Goal: Task Accomplishment & Management: Use online tool/utility

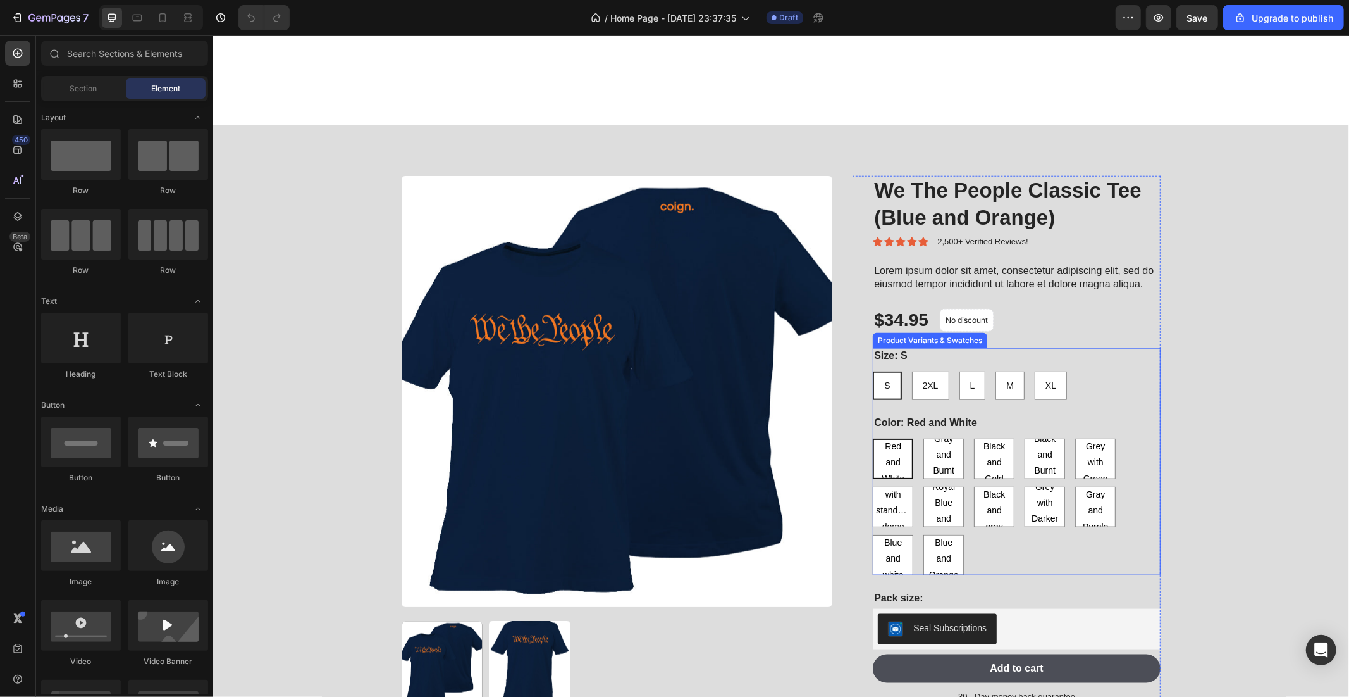
scroll to position [1124, 0]
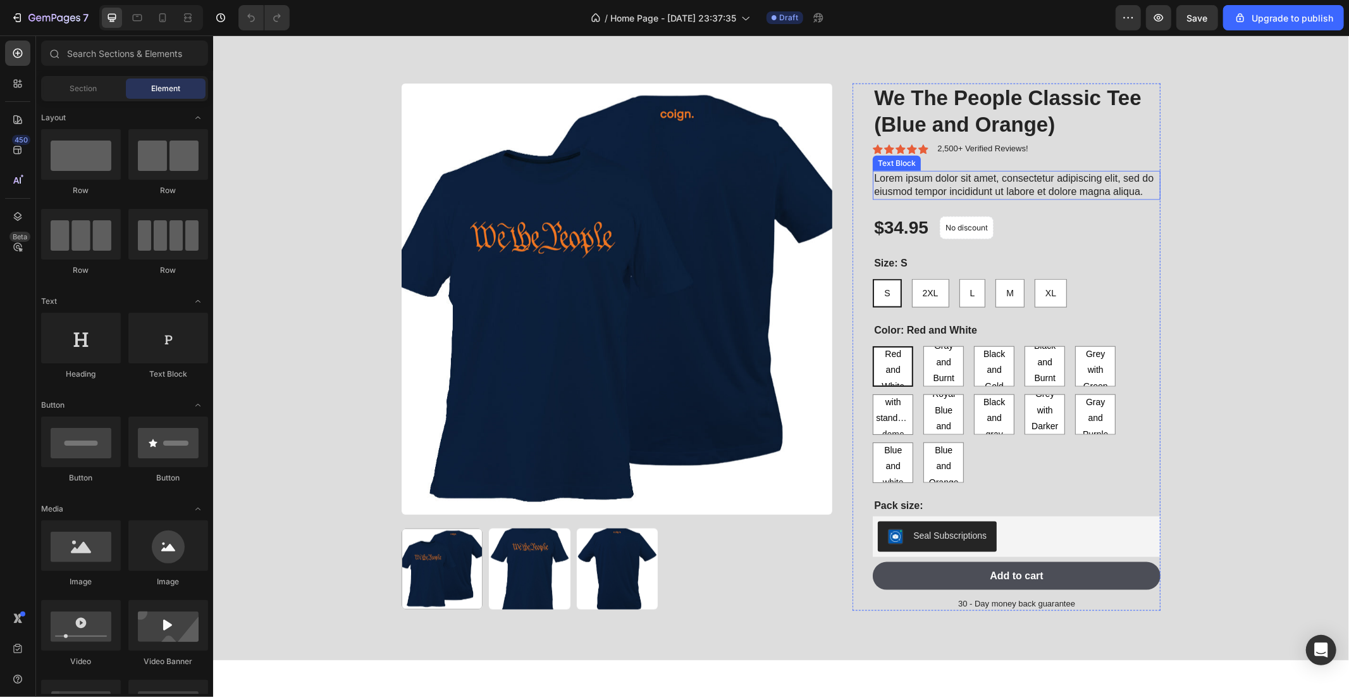
click at [1022, 182] on p "Lorem ipsum dolor sit amet, consectetur adipiscing elit, sed do eiusmod tempor …" at bounding box center [1016, 184] width 285 height 27
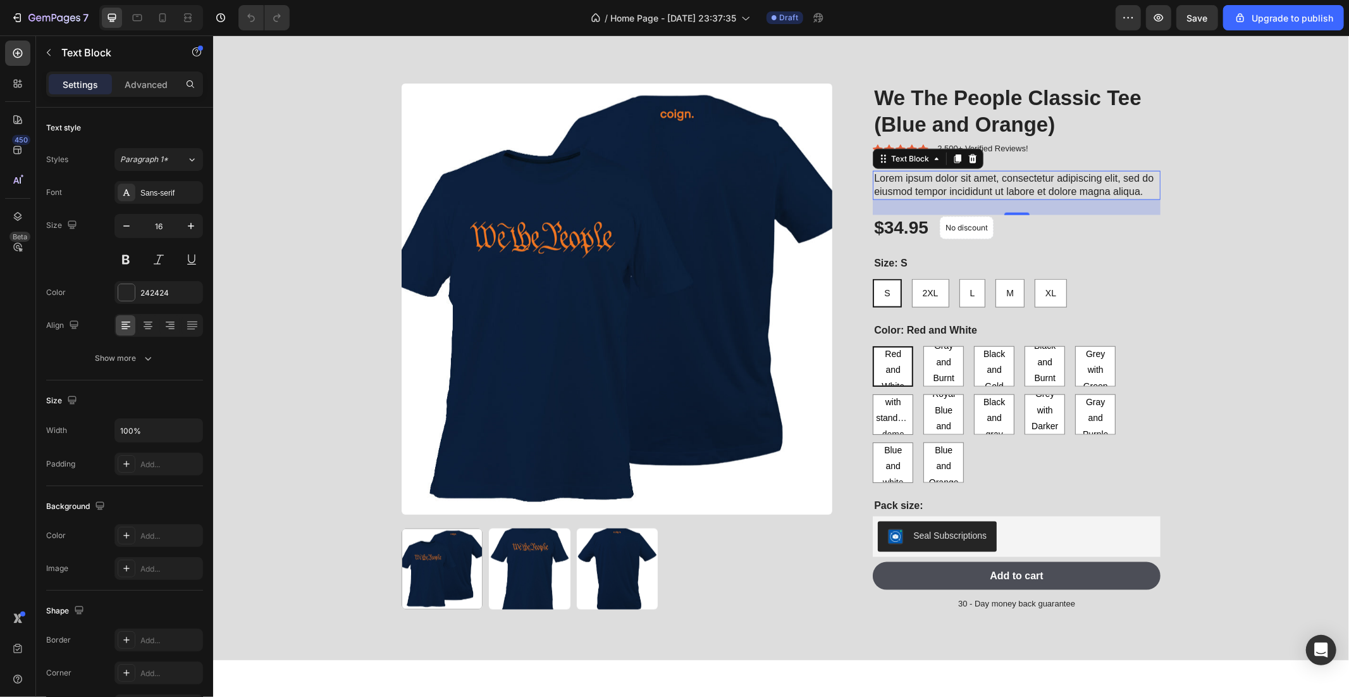
click at [988, 180] on p "Lorem ipsum dolor sit amet, consectetur adipiscing elit, sed do eiusmod tempor …" at bounding box center [1016, 184] width 285 height 27
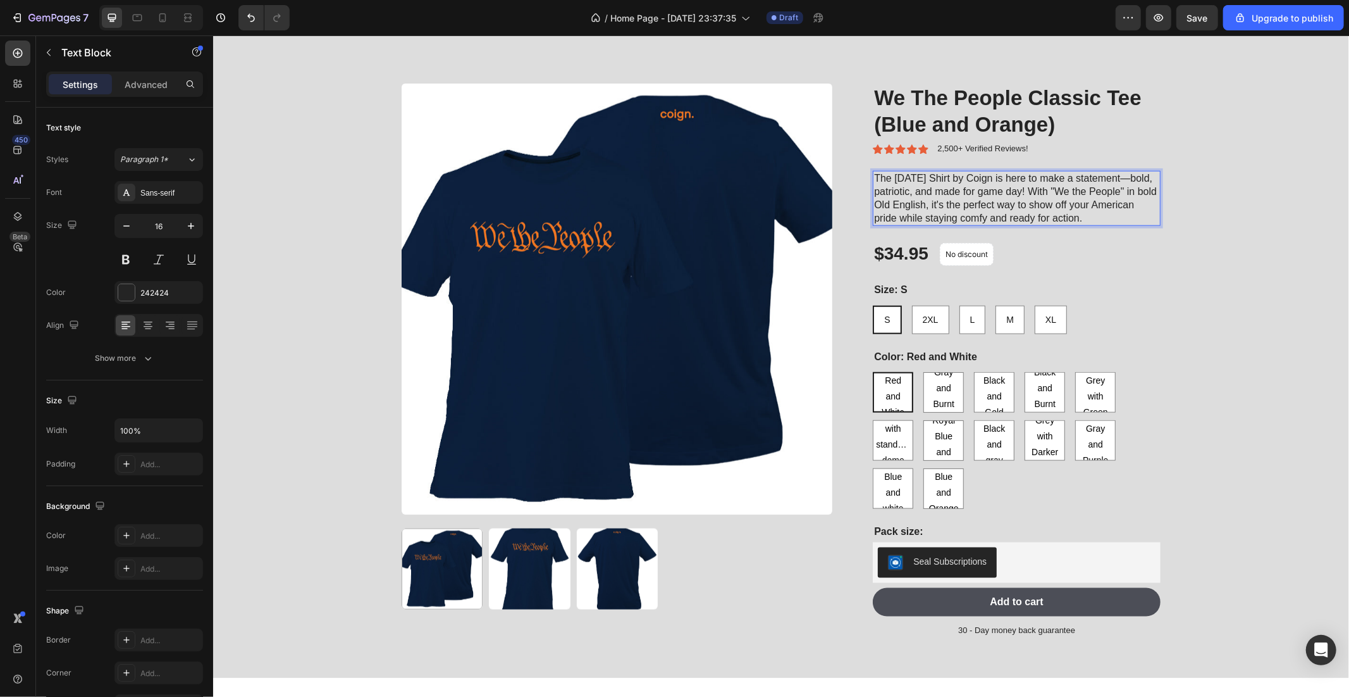
click at [1131, 178] on p "The [DATE] Shirt by Coign is here to make a statement—bold, patriotic, and made…" at bounding box center [1016, 197] width 285 height 53
click at [1124, 215] on p "The [DATE] Shirt by Coign is here to make a statement! Bold, patriotic, and mad…" at bounding box center [1016, 197] width 285 height 53
click at [1113, 218] on p "The [DATE] Shirt by Coign is here to make a statement! Bold, patriotic, and mad…" at bounding box center [1016, 197] width 285 height 53
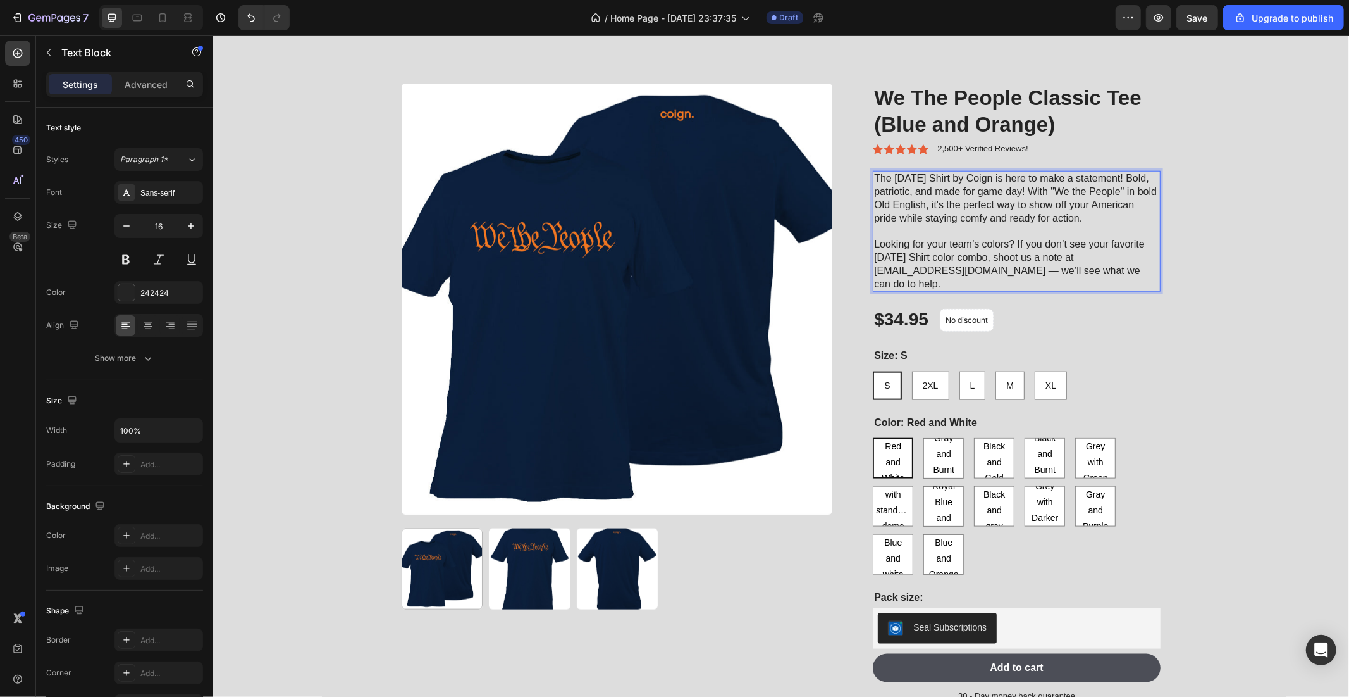
click at [1096, 255] on p "The [DATE] Shirt by Coign is here to make a statement! Bold, patriotic, and mad…" at bounding box center [1016, 230] width 285 height 118
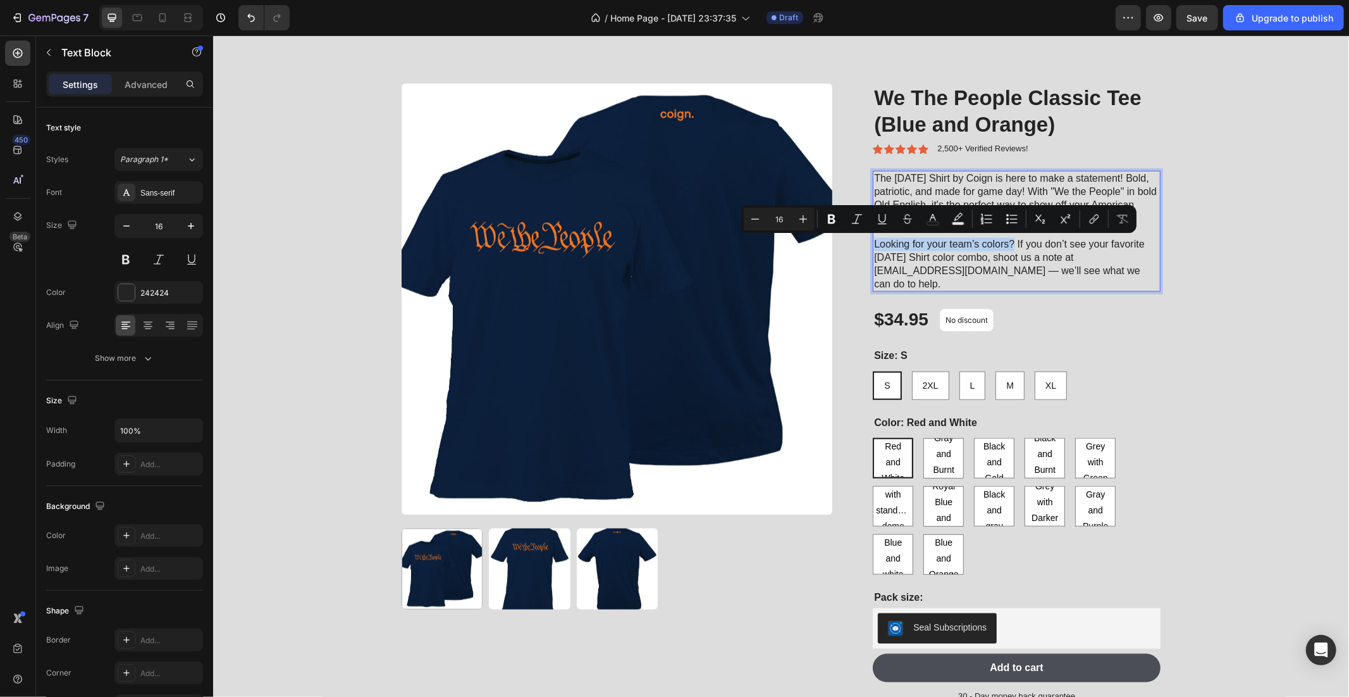
drag, startPoint x: 1008, startPoint y: 243, endPoint x: 868, endPoint y: 243, distance: 139.8
click at [874, 243] on p "The [DATE] Shirt by Coign is here to make a statement! Bold, patriotic, and mad…" at bounding box center [1016, 230] width 285 height 118
click at [1061, 253] on p "The [DATE] Shirt by Coign is here to make a statement! Bold, patriotic, and mad…" at bounding box center [1016, 230] width 285 height 118
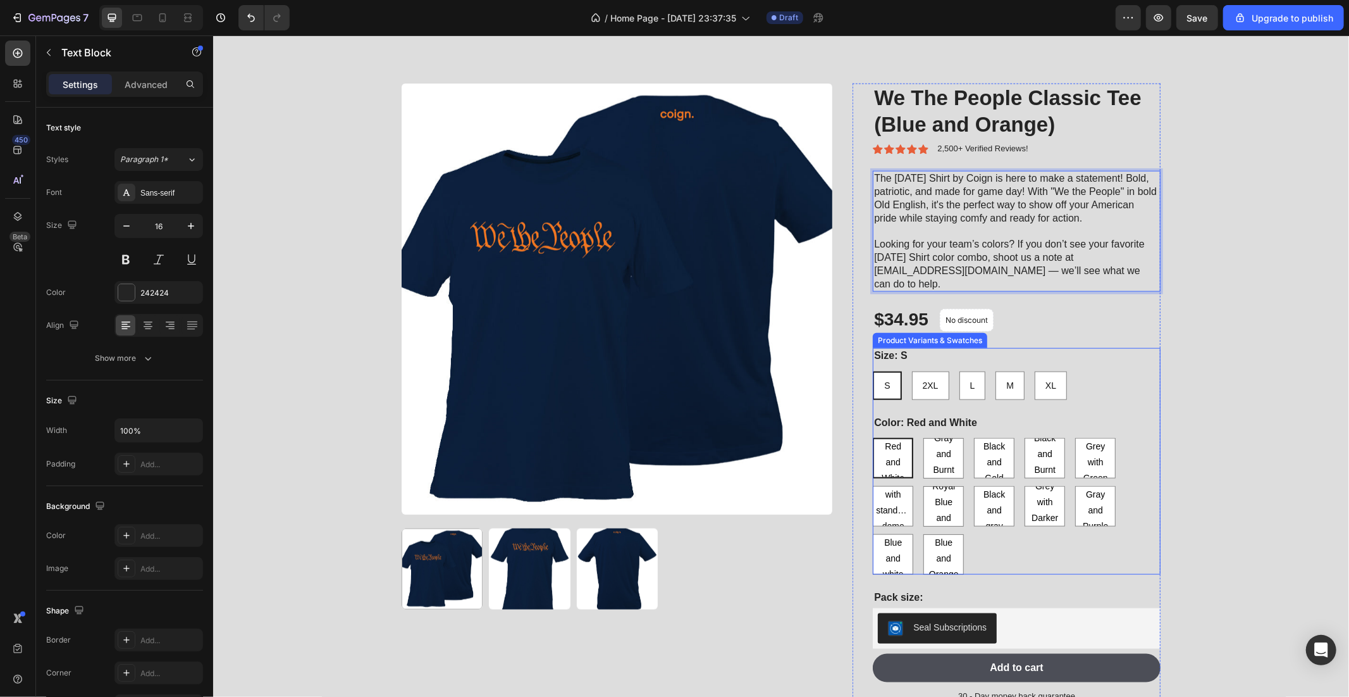
click at [888, 431] on icon at bounding box center [892, 434] width 9 height 8
click at [872, 437] on input "Red and White Red and White Red and White" at bounding box center [872, 437] width 1 height 1
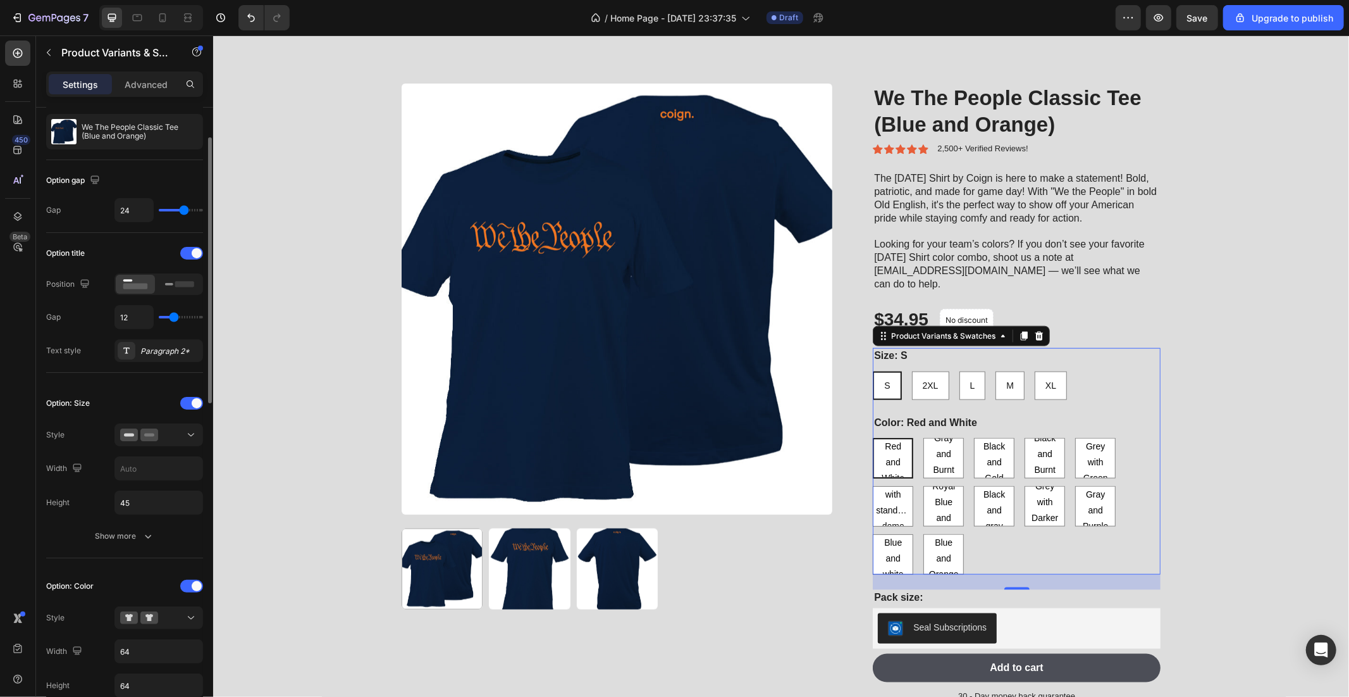
scroll to position [140, 0]
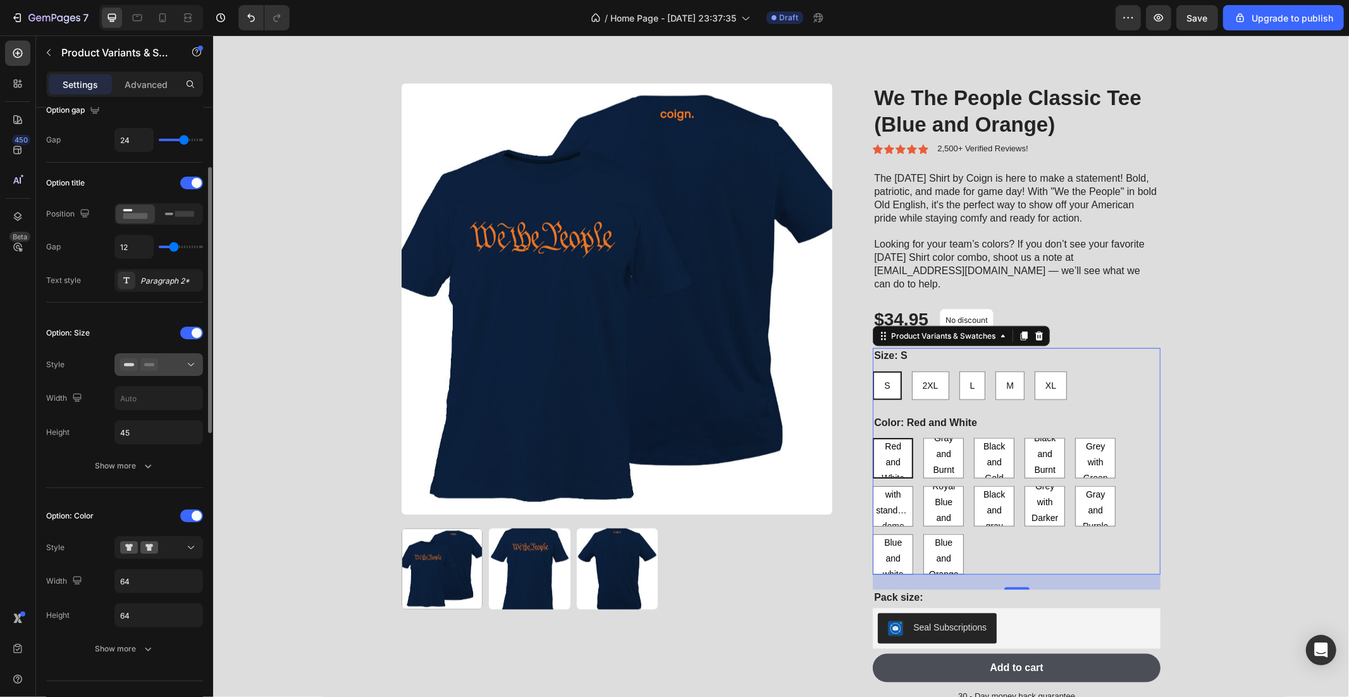
click at [148, 368] on icon at bounding box center [149, 364] width 18 height 13
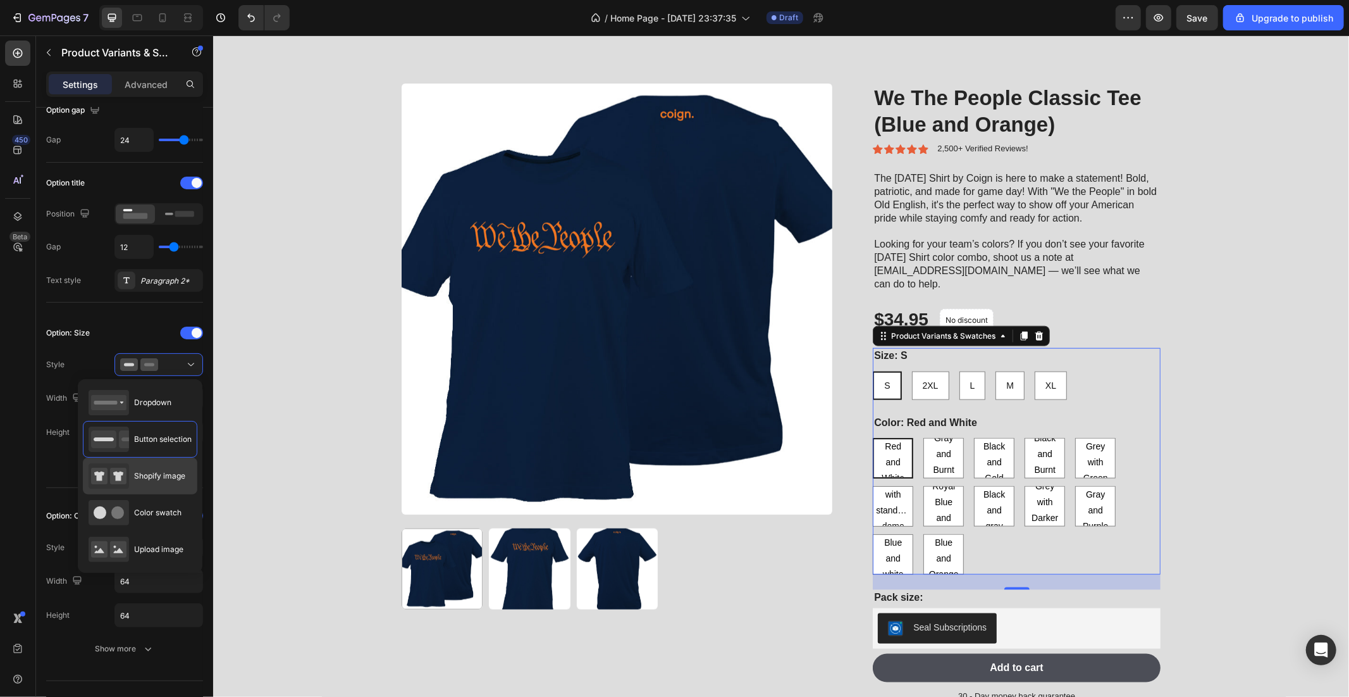
click at [170, 483] on div "Shopify image" at bounding box center [137, 475] width 97 height 25
type input "64"
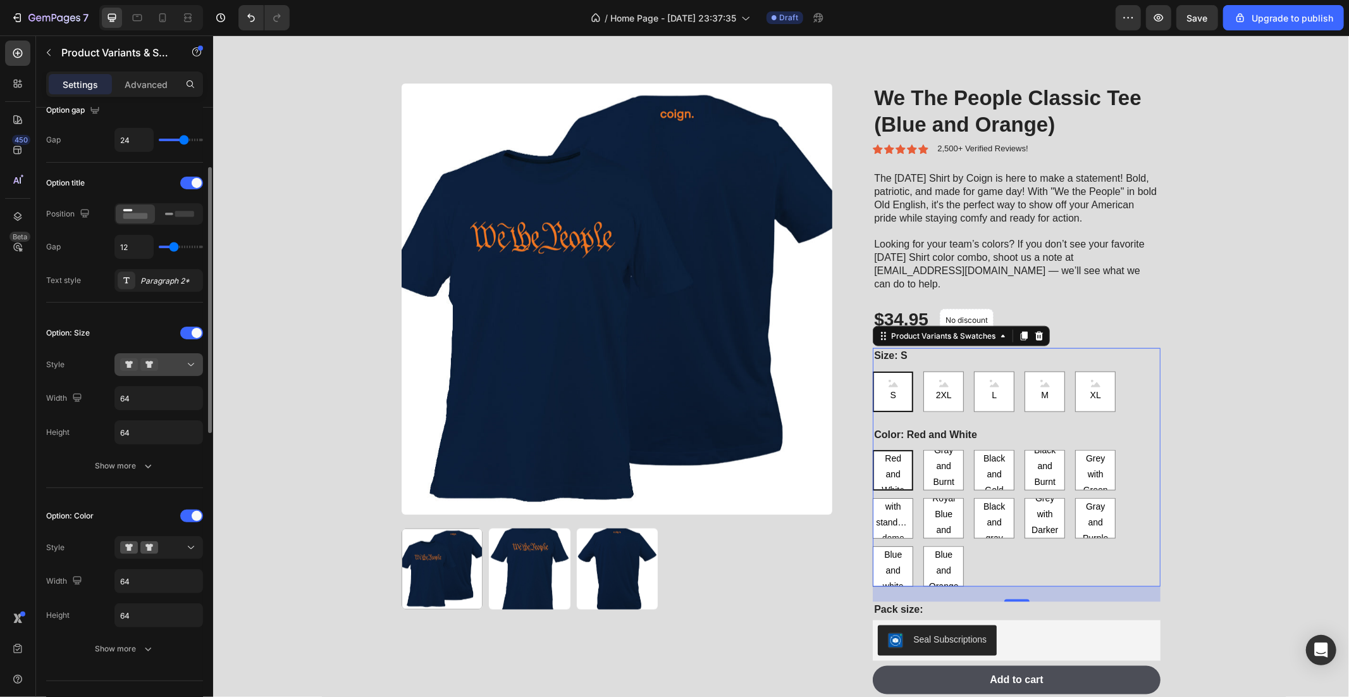
click at [173, 369] on div at bounding box center [158, 364] width 77 height 13
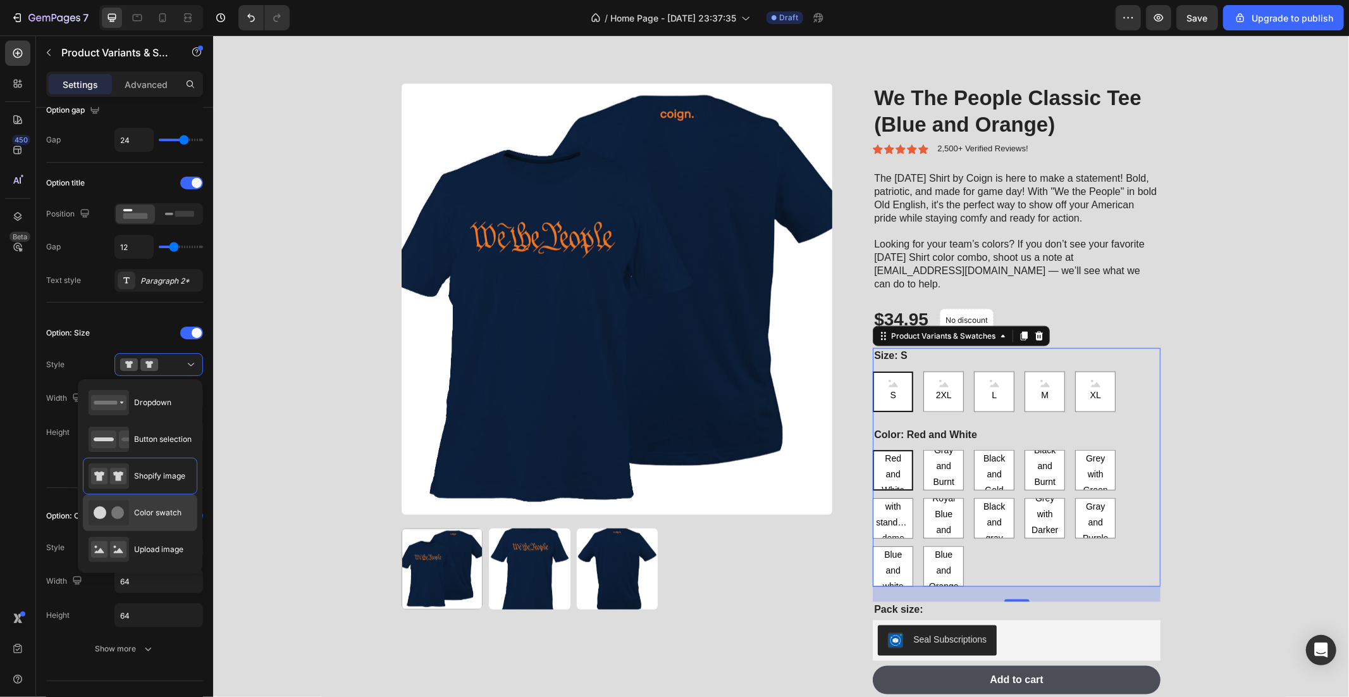
click at [173, 516] on span "Color swatch" at bounding box center [157, 512] width 47 height 11
type input "45"
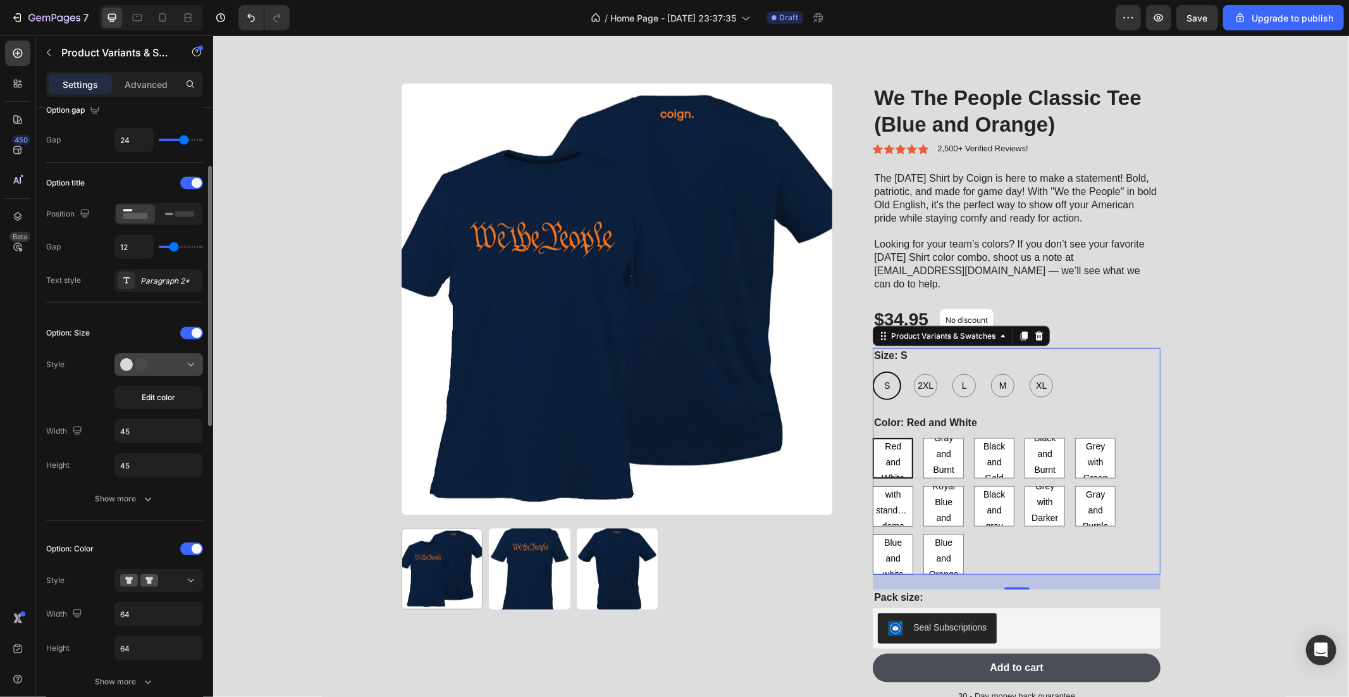
click at [178, 362] on div at bounding box center [158, 364] width 77 height 13
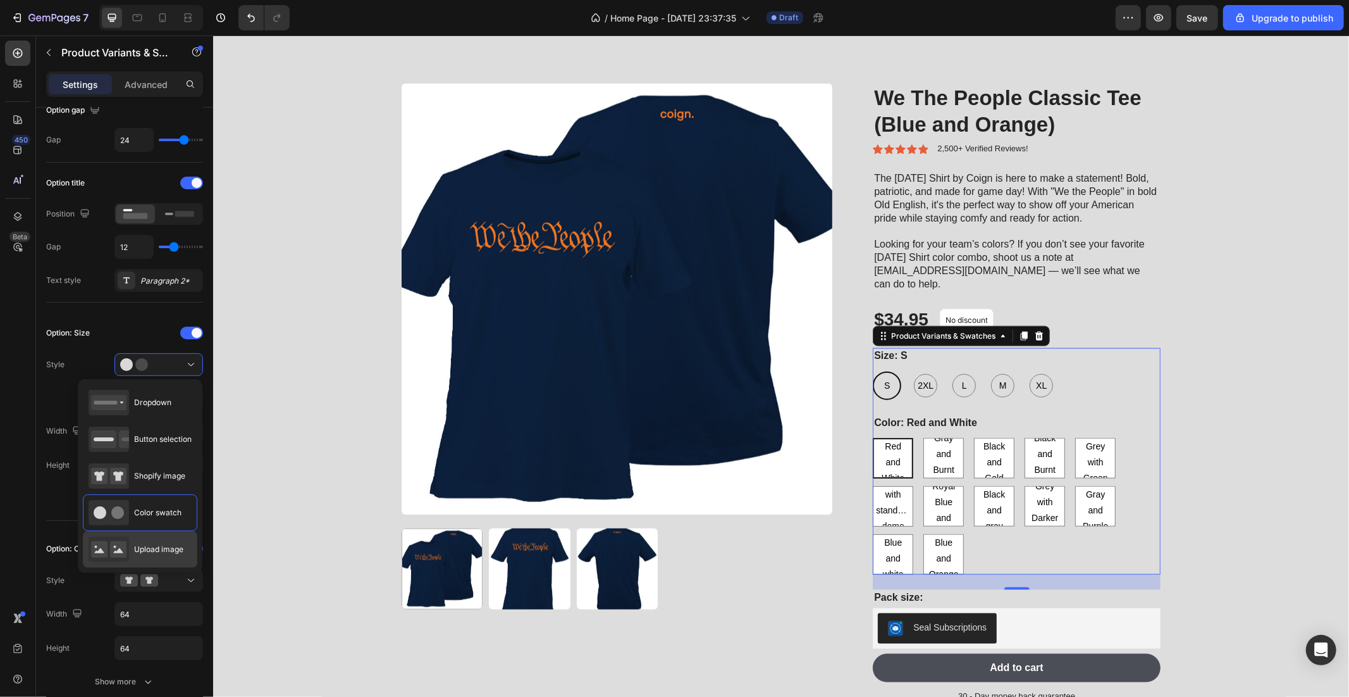
click at [159, 540] on div "Upload image" at bounding box center [136, 548] width 95 height 25
type input "64"
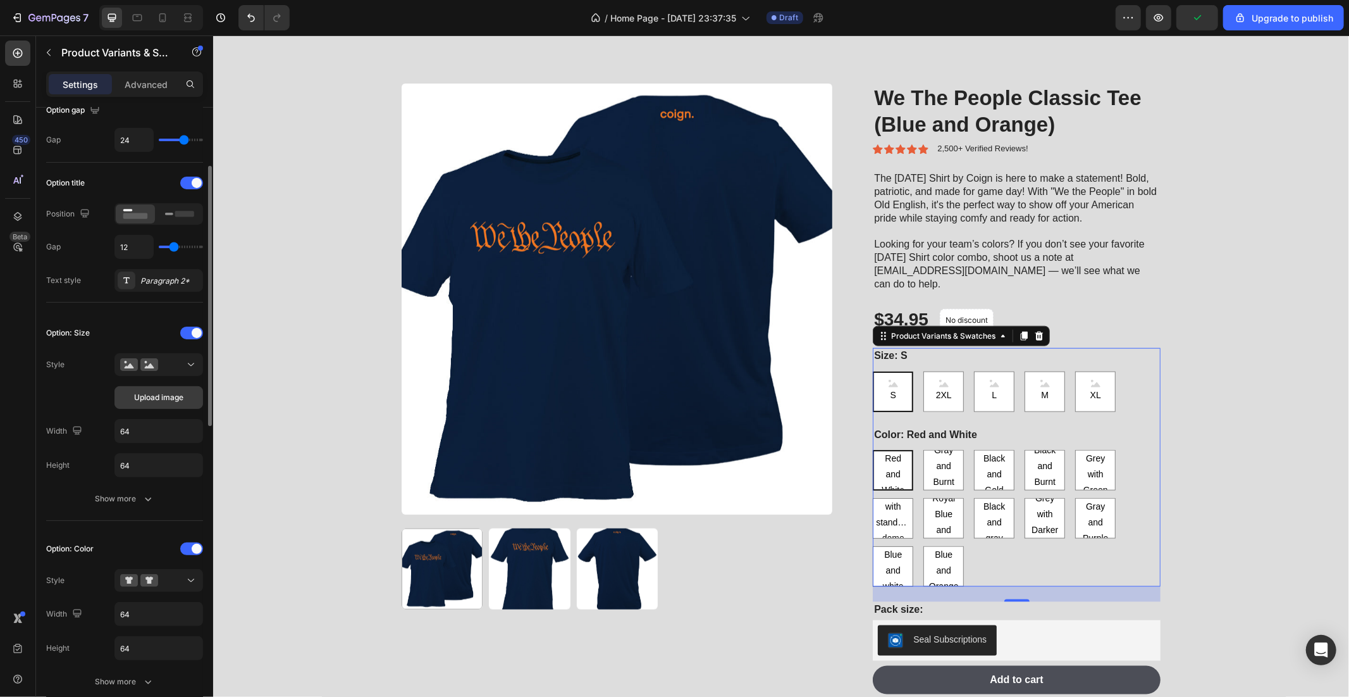
click at [178, 397] on span "Upload image" at bounding box center [158, 397] width 49 height 11
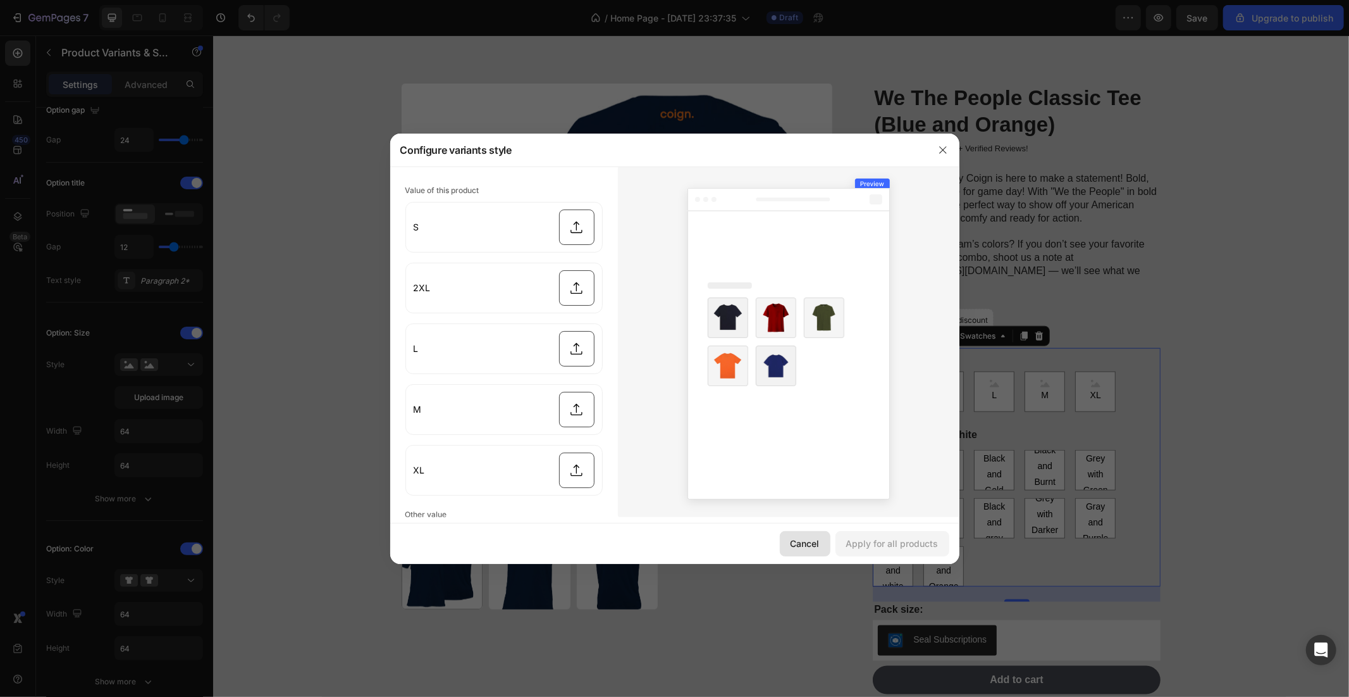
drag, startPoint x: 810, startPoint y: 538, endPoint x: 779, endPoint y: 431, distance: 111.9
click at [810, 538] on div "Cancel" at bounding box center [805, 542] width 29 height 13
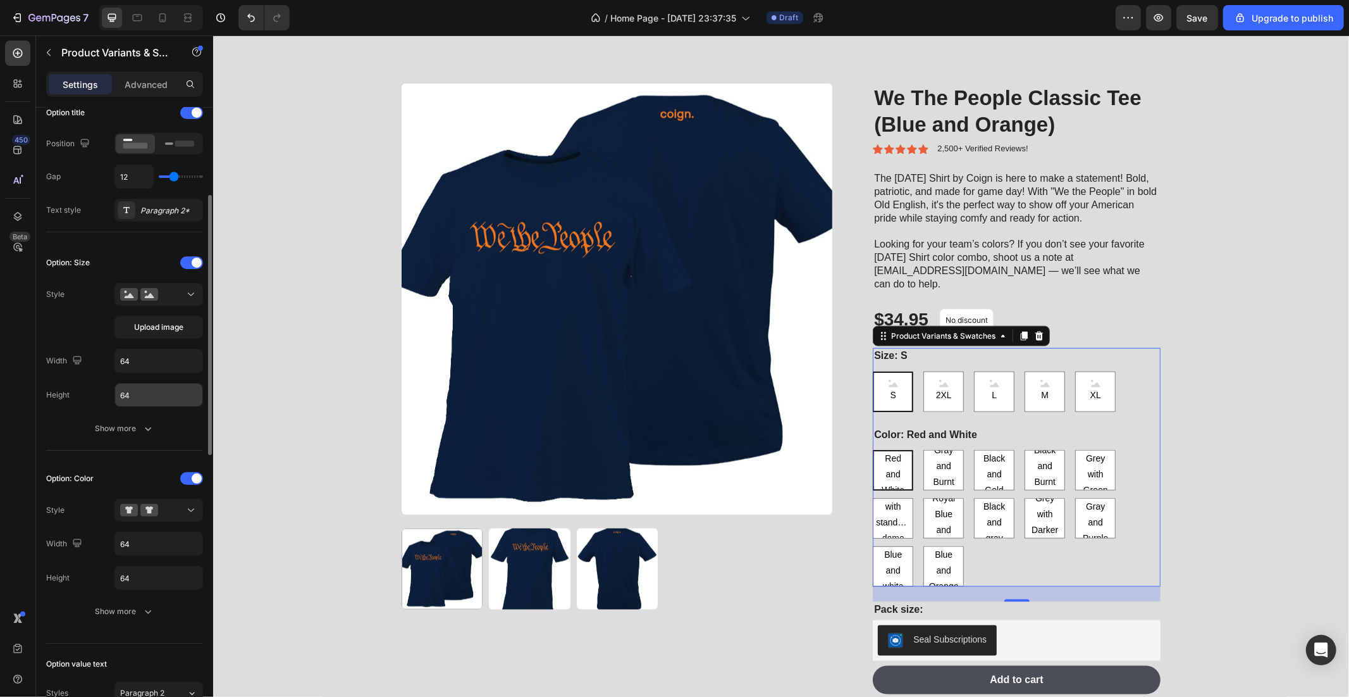
scroll to position [281, 0]
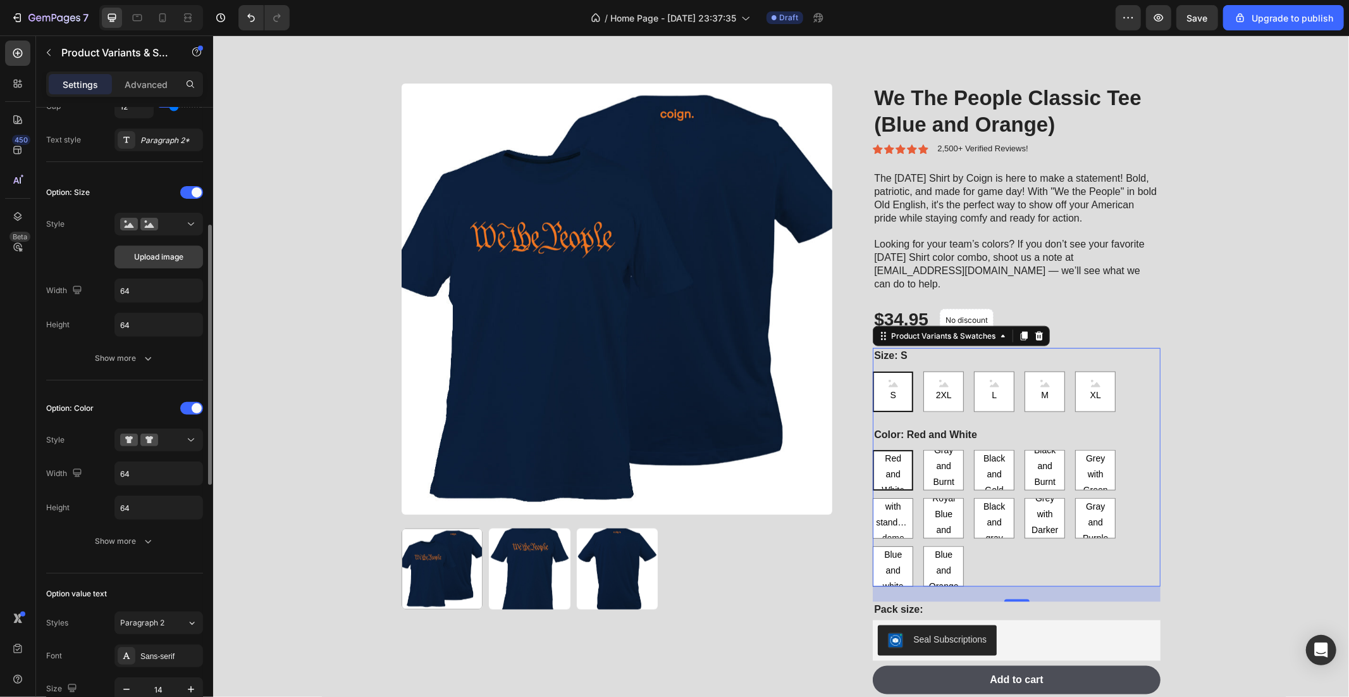
click at [166, 262] on span "Upload image" at bounding box center [158, 256] width 49 height 11
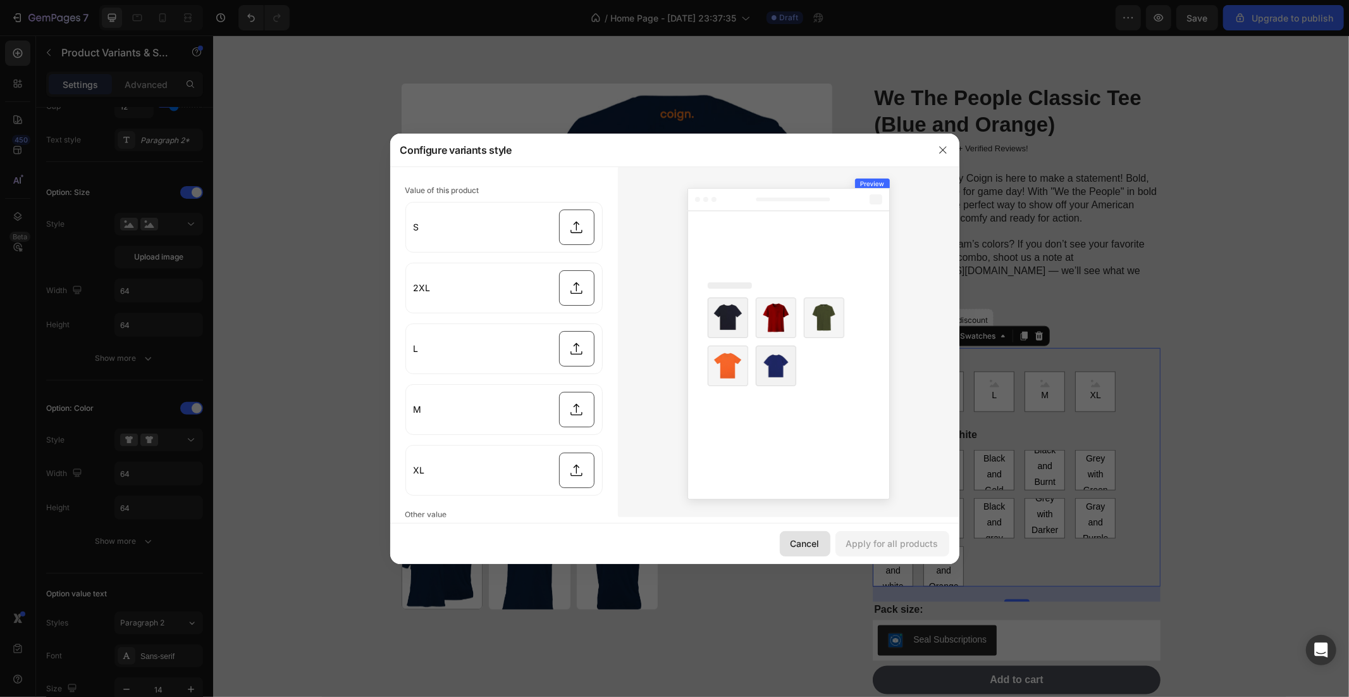
drag, startPoint x: 802, startPoint y: 549, endPoint x: 151, endPoint y: 326, distance: 688.2
click at [802, 549] on div "Cancel" at bounding box center [805, 542] width 29 height 13
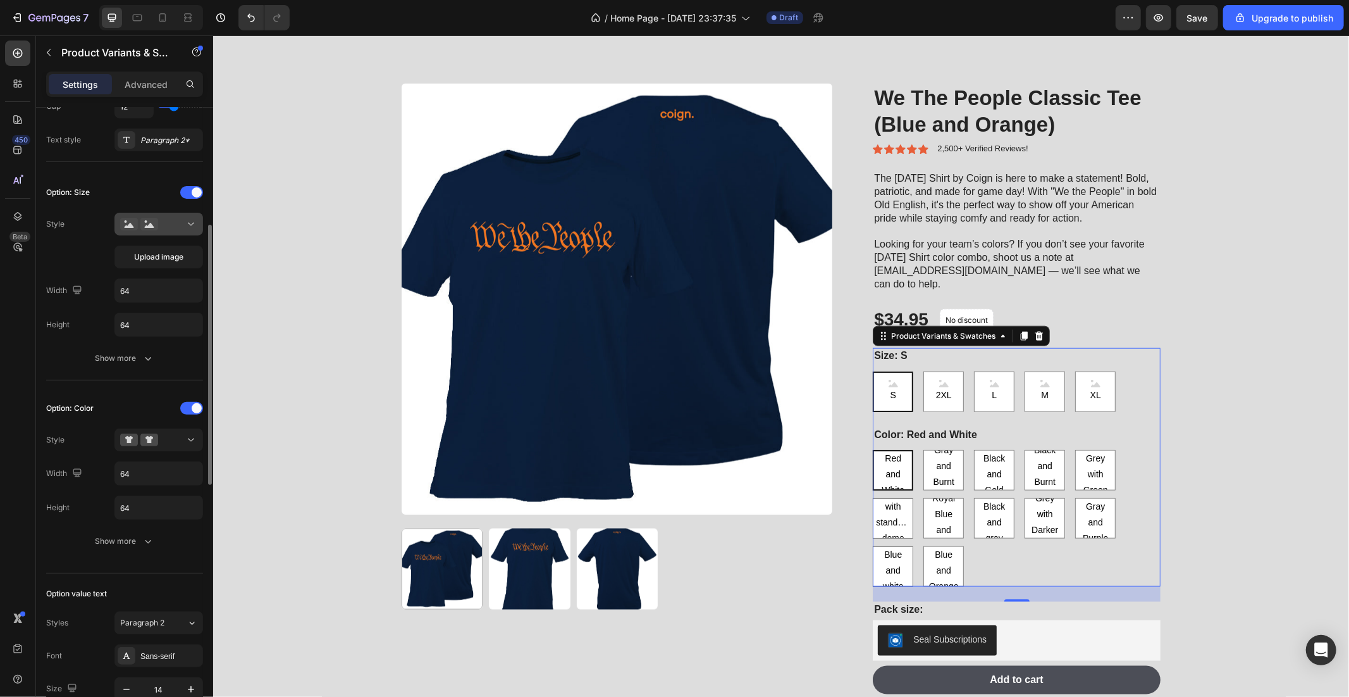
click at [146, 220] on circle at bounding box center [146, 221] width 3 height 3
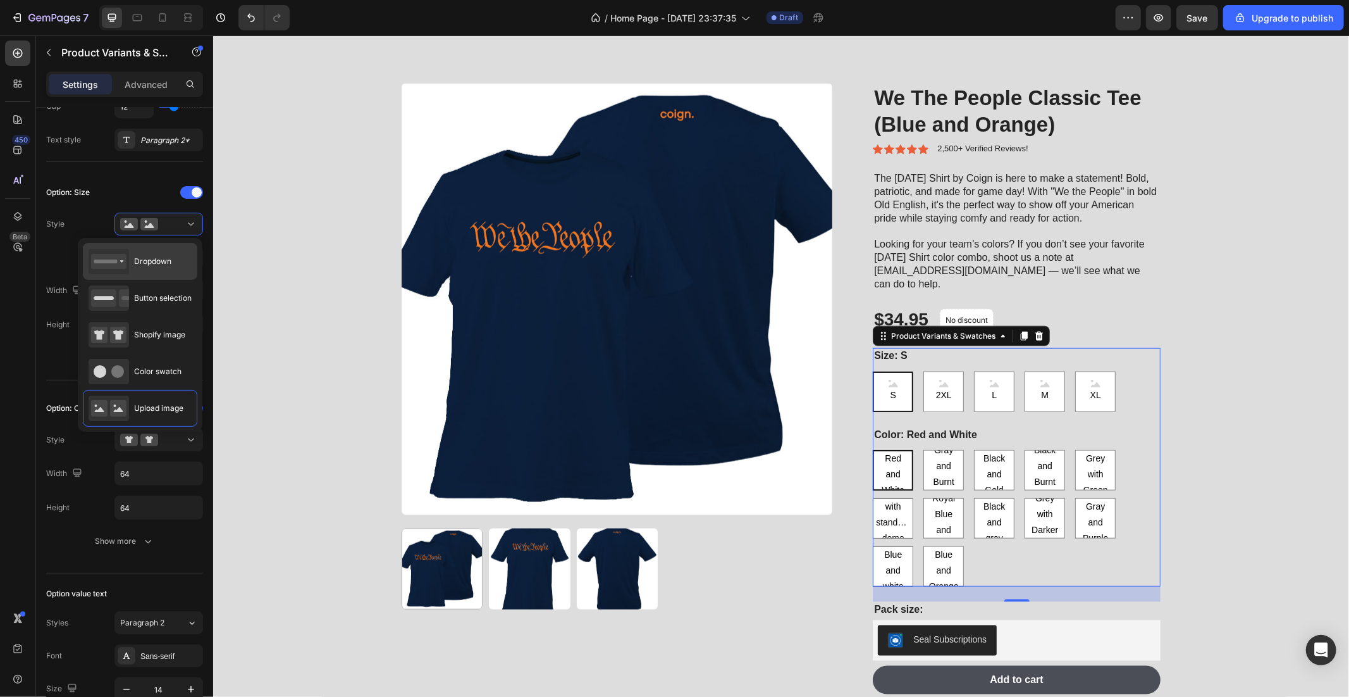
click at [154, 264] on span "Dropdown" at bounding box center [152, 261] width 37 height 11
type input "100%"
type input "45"
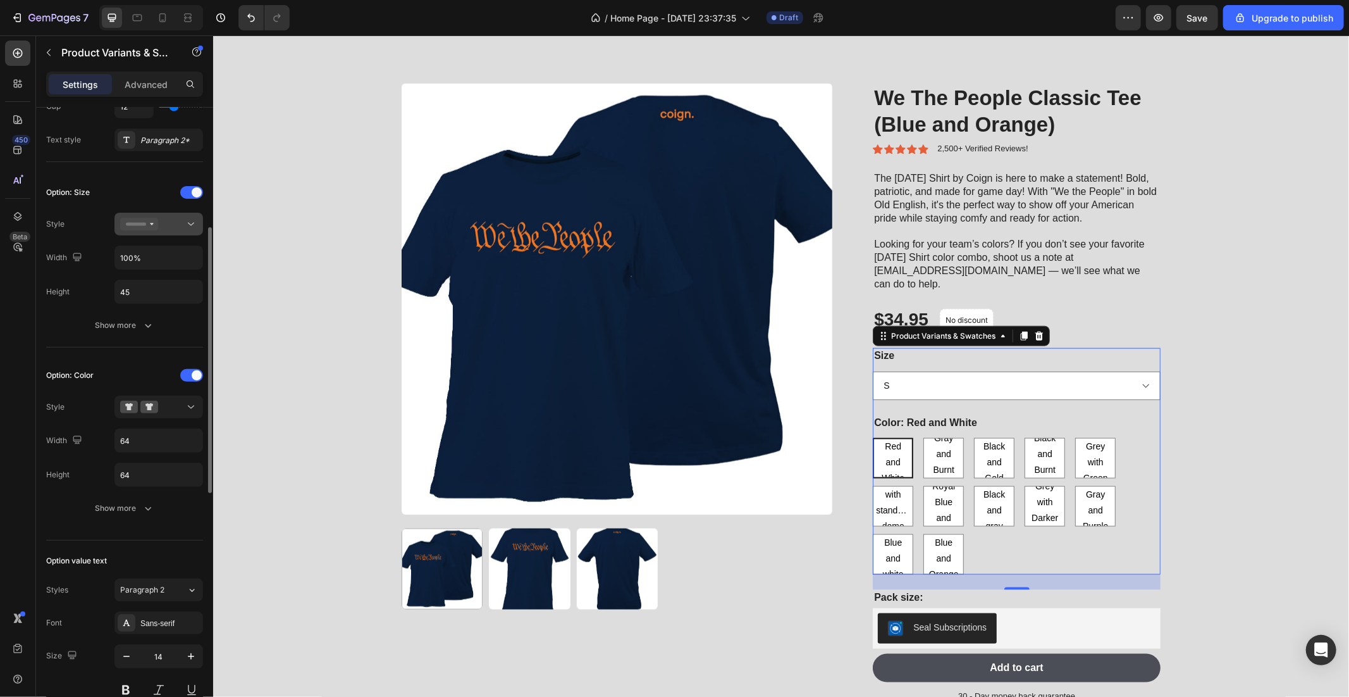
click at [173, 228] on div at bounding box center [158, 224] width 77 height 13
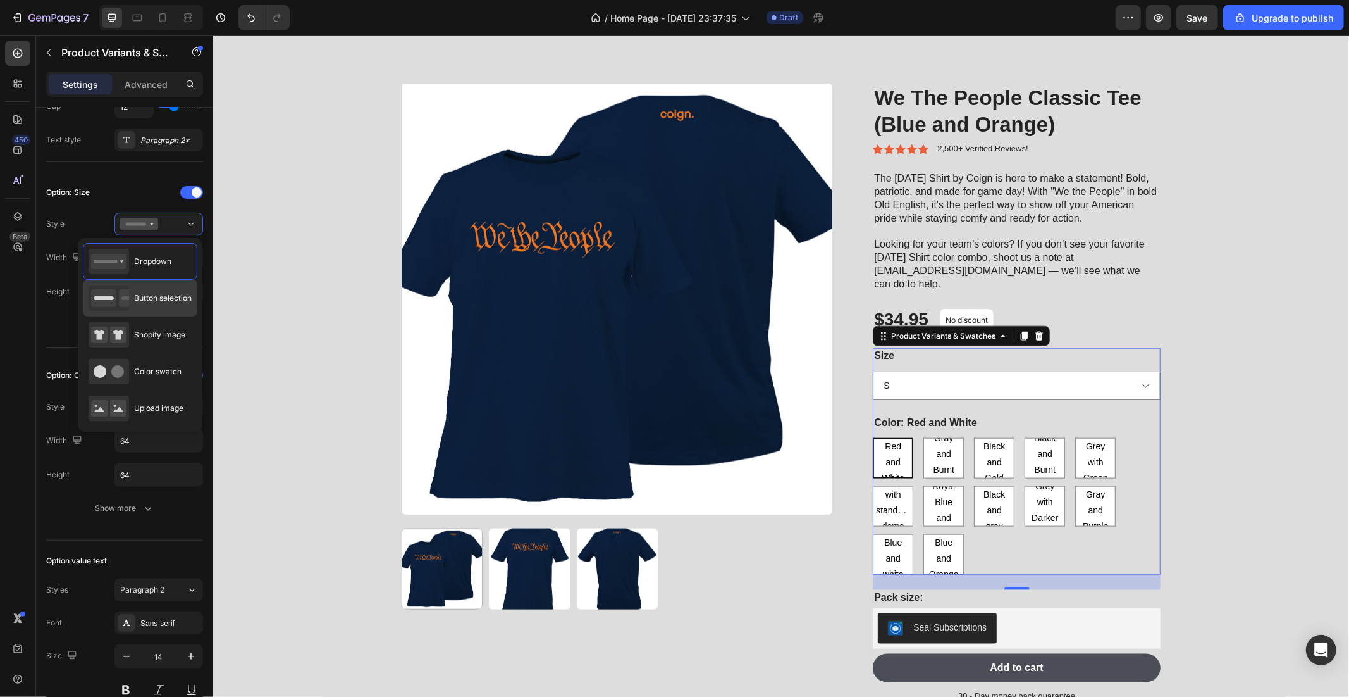
click at [176, 295] on span "Button selection" at bounding box center [163, 297] width 58 height 11
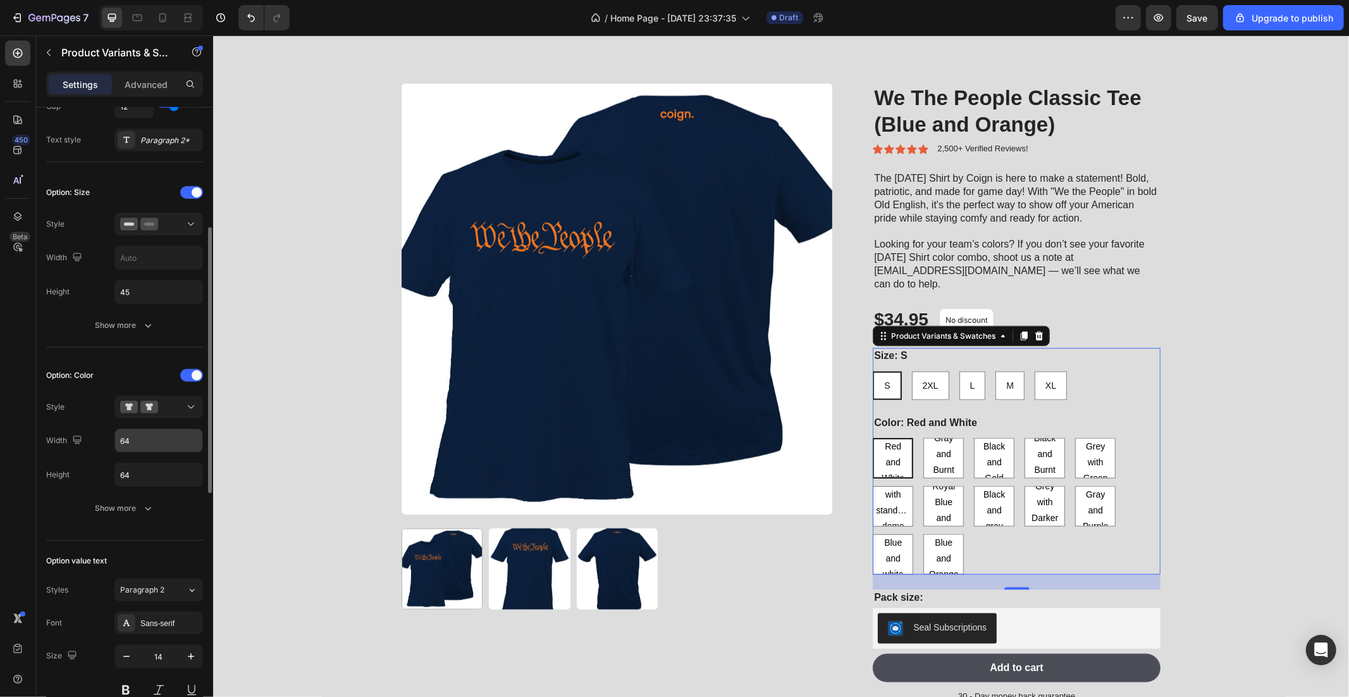
scroll to position [351, 0]
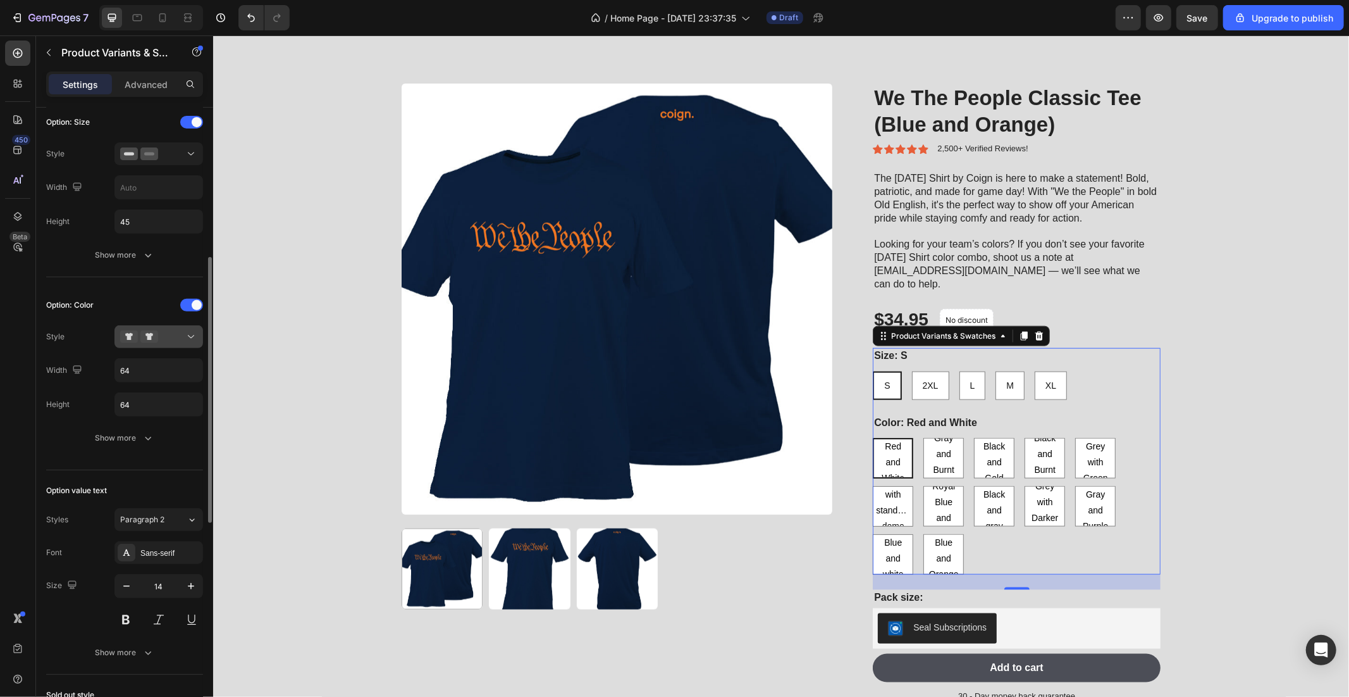
click at [175, 345] on button at bounding box center [159, 336] width 89 height 23
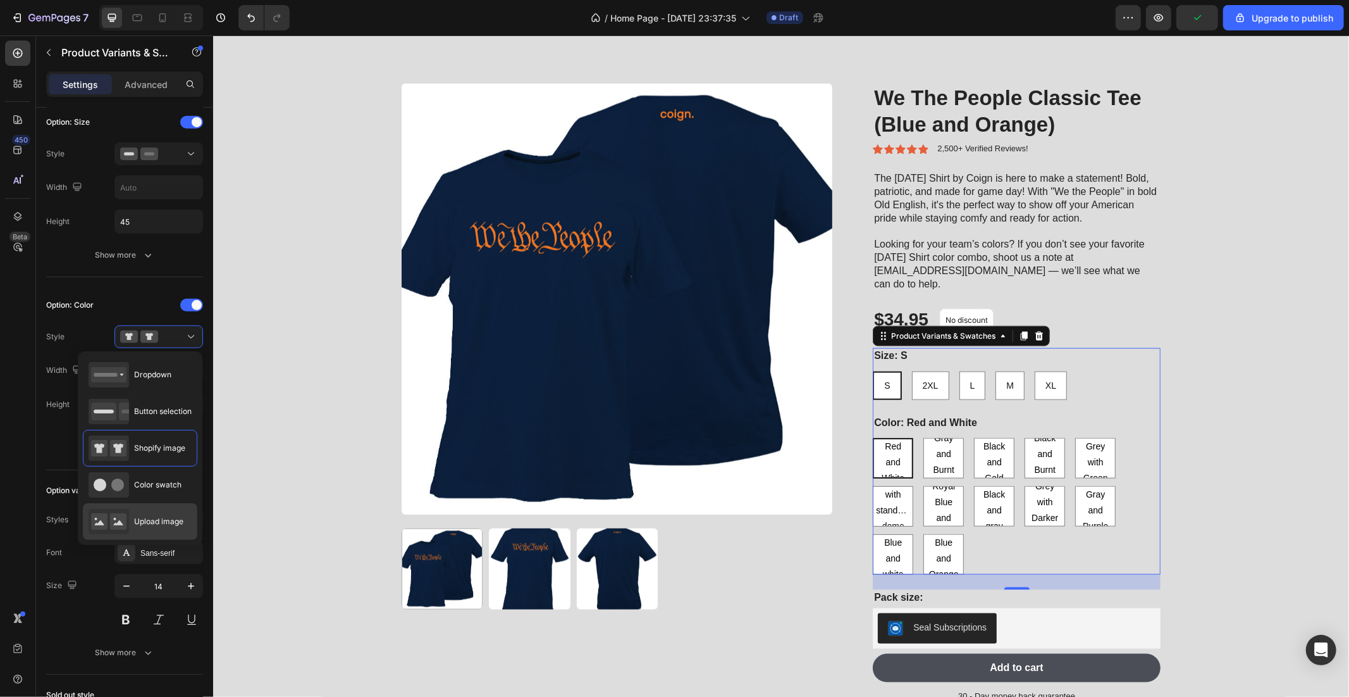
click at [173, 519] on span "Upload image" at bounding box center [158, 521] width 49 height 11
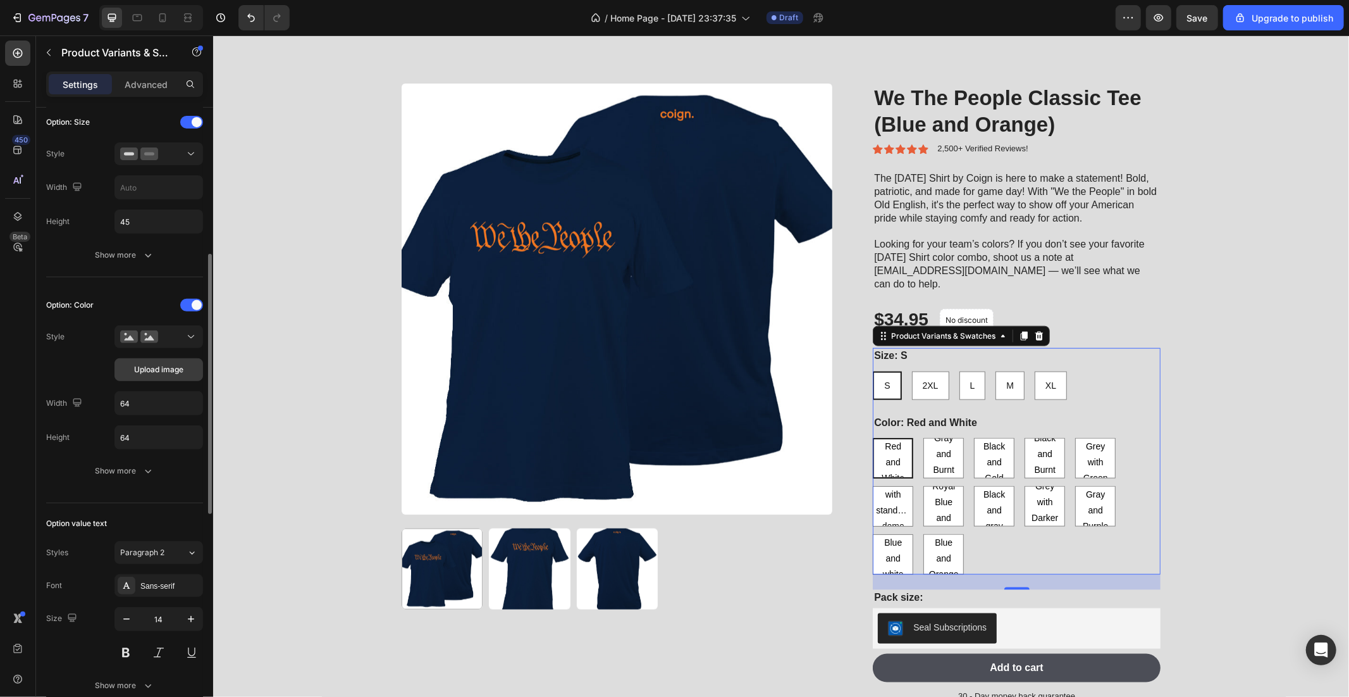
click at [170, 367] on span "Upload image" at bounding box center [158, 369] width 49 height 11
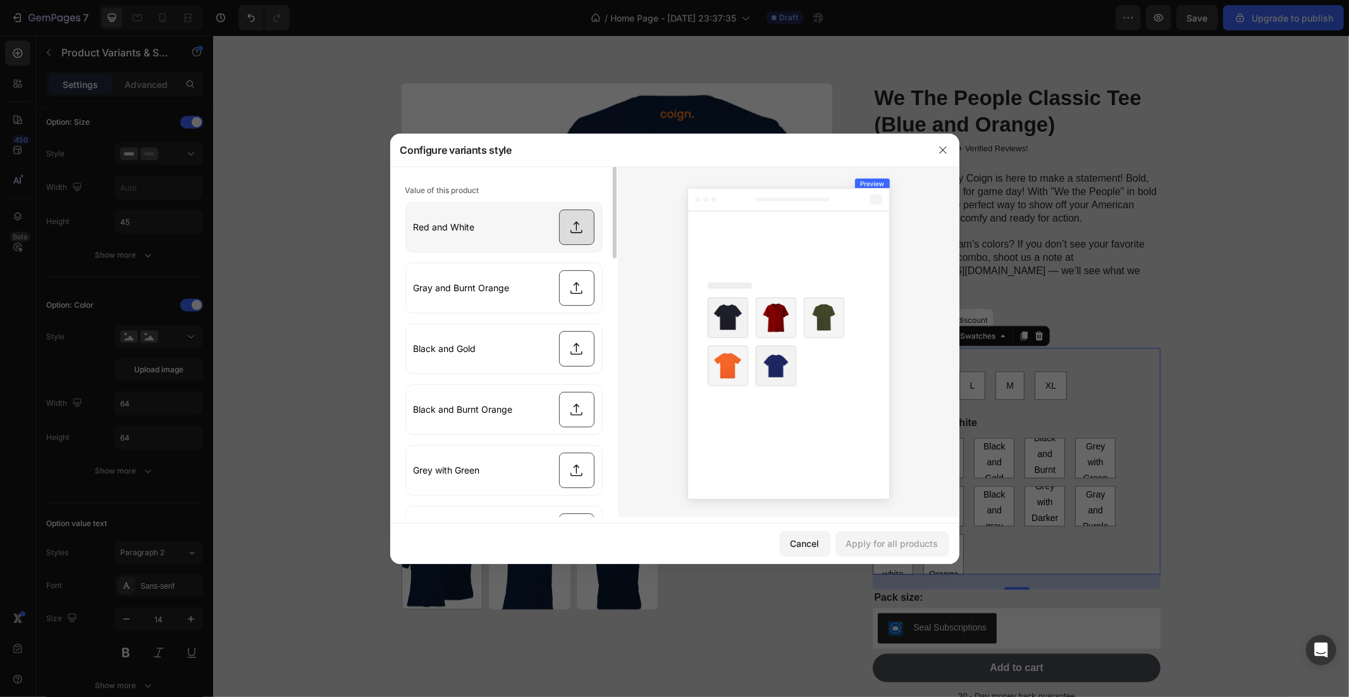
click at [573, 232] on input "file" at bounding box center [504, 226] width 196 height 49
click at [816, 540] on div "Cancel" at bounding box center [805, 542] width 29 height 13
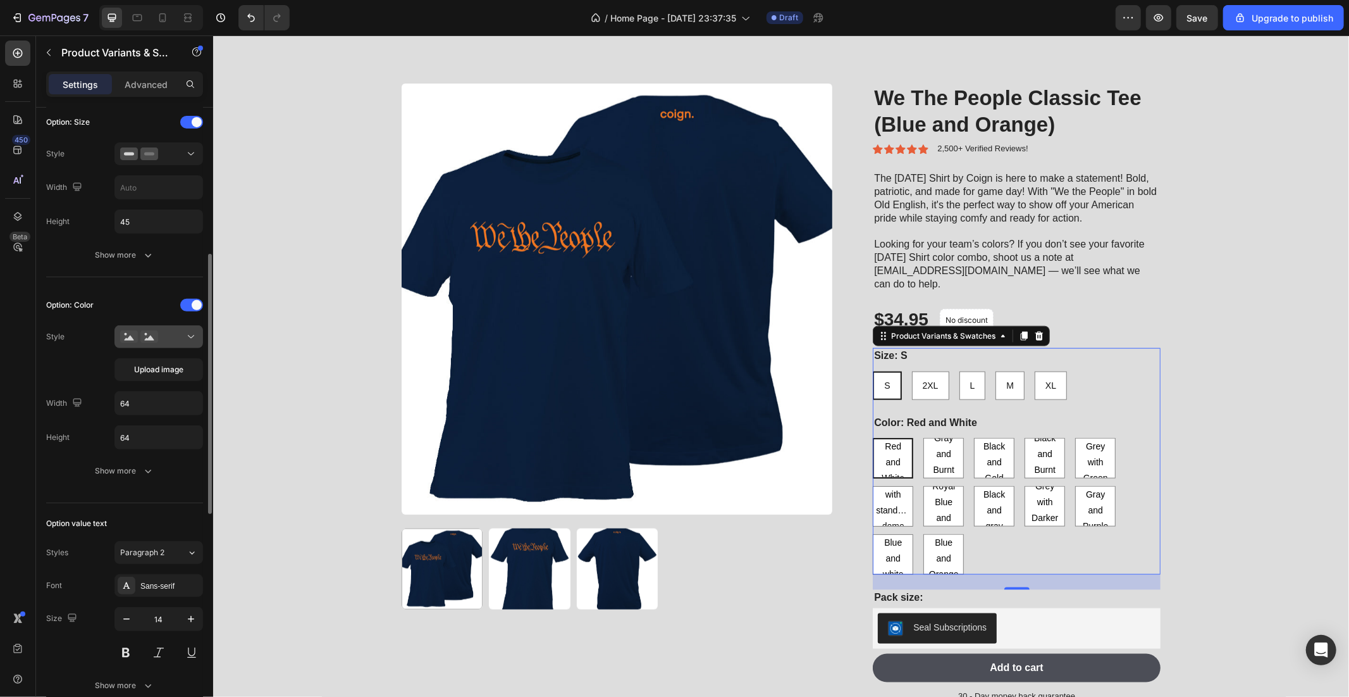
click at [161, 332] on div at bounding box center [158, 336] width 77 height 13
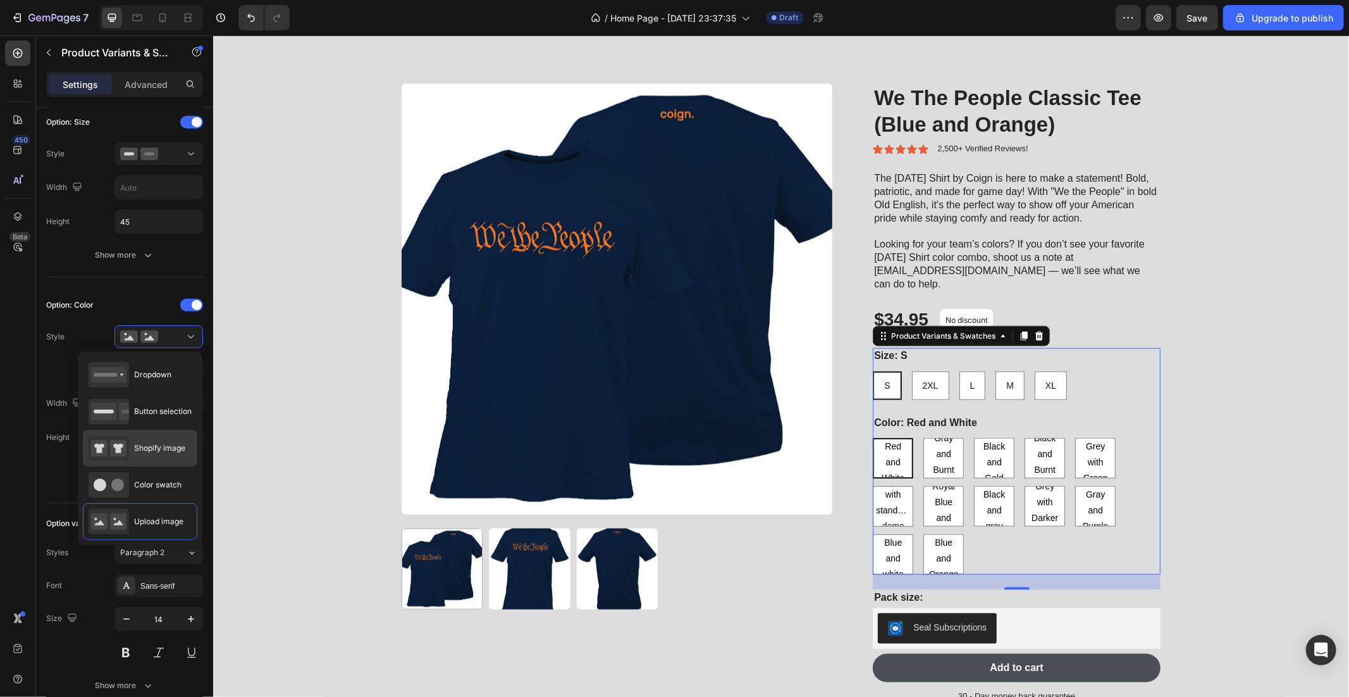
click at [159, 447] on span "Shopify image" at bounding box center [159, 447] width 51 height 11
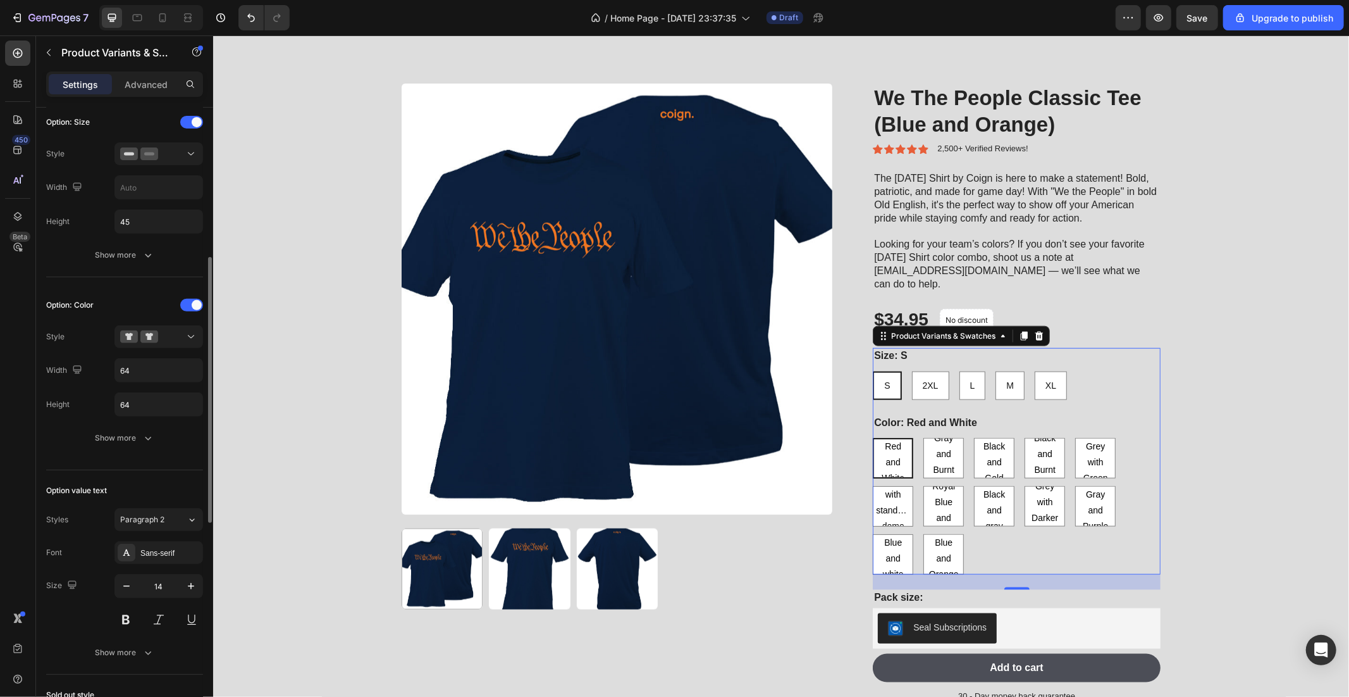
click at [154, 451] on div "Option: Color Style Width 64 Height 64 Show more" at bounding box center [124, 372] width 157 height 175
click at [147, 443] on icon "button" at bounding box center [148, 437] width 13 height 13
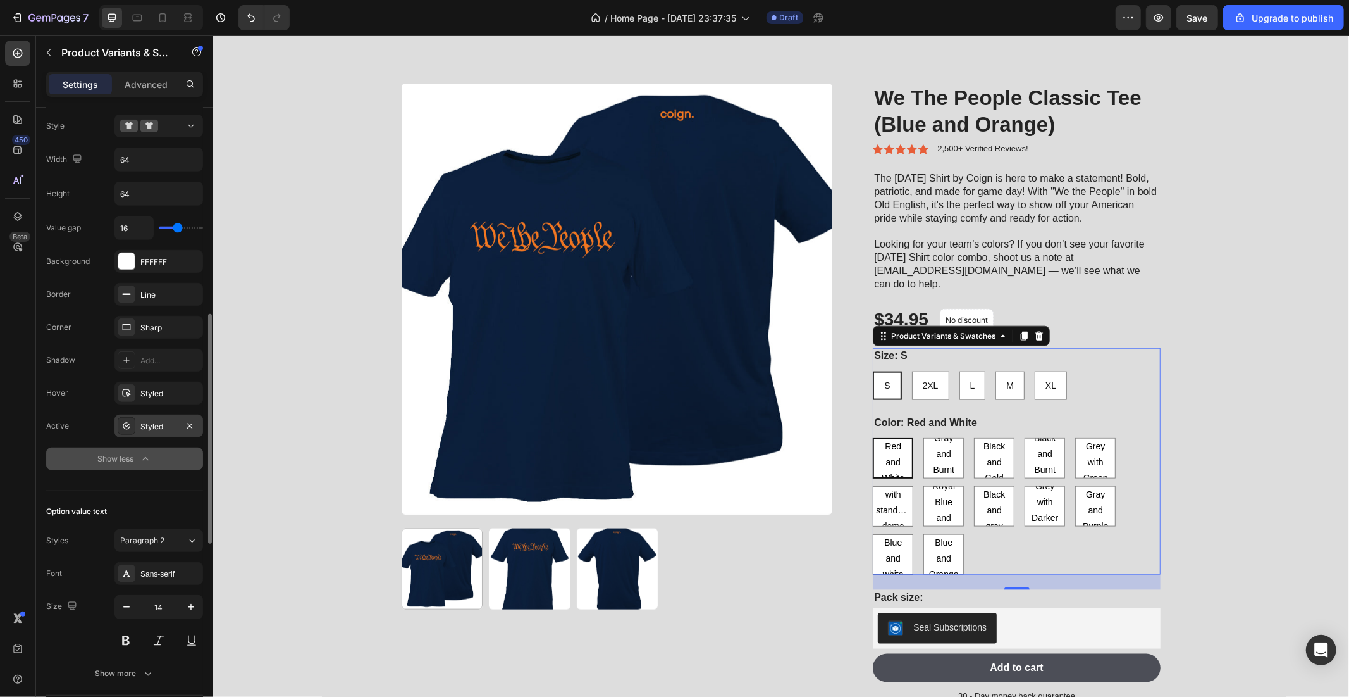
scroll to position [633, 0]
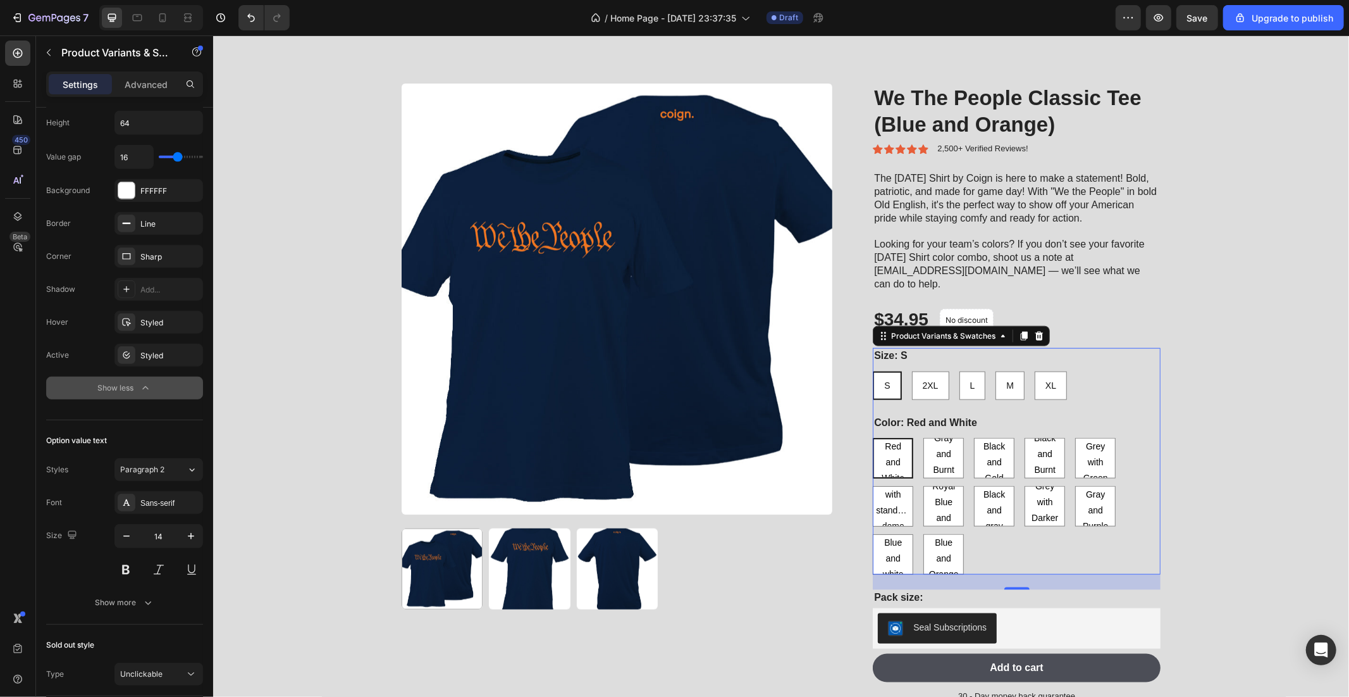
click at [140, 388] on icon "button" at bounding box center [145, 387] width 13 height 13
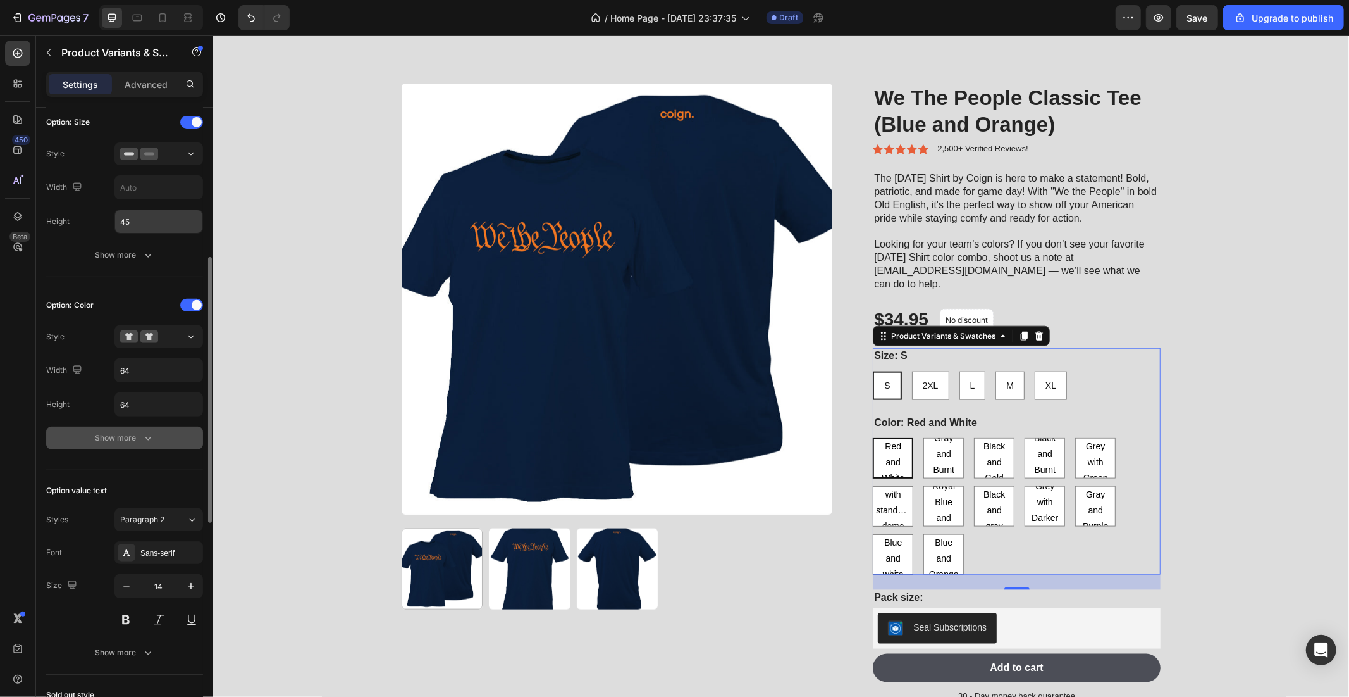
scroll to position [281, 0]
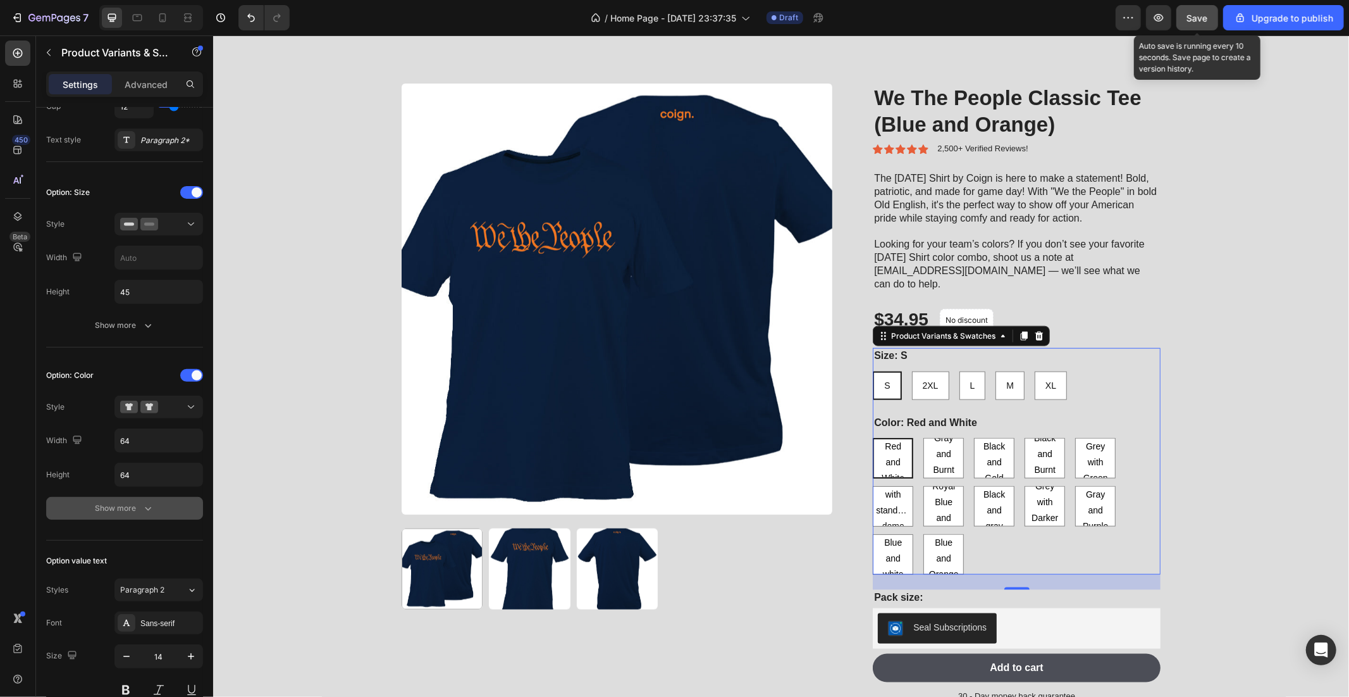
click at [1210, 19] on button "Save" at bounding box center [1198, 17] width 42 height 25
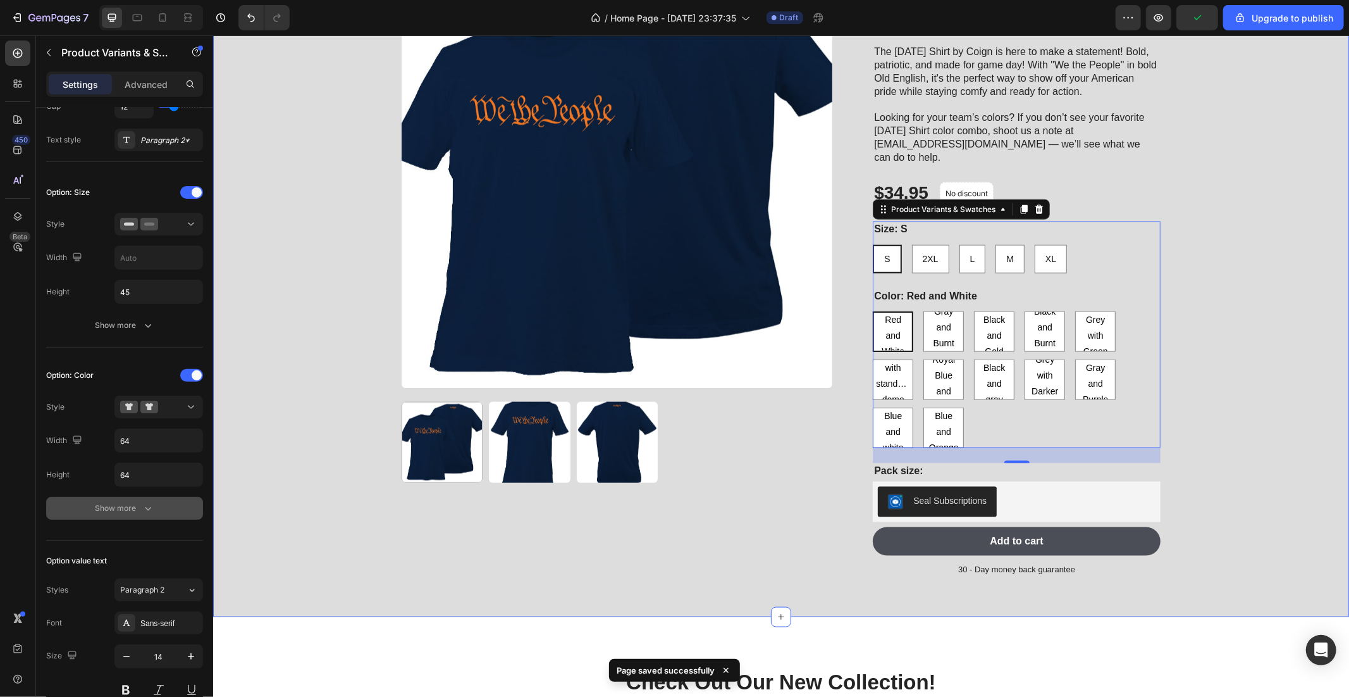
scroll to position [1265, 0]
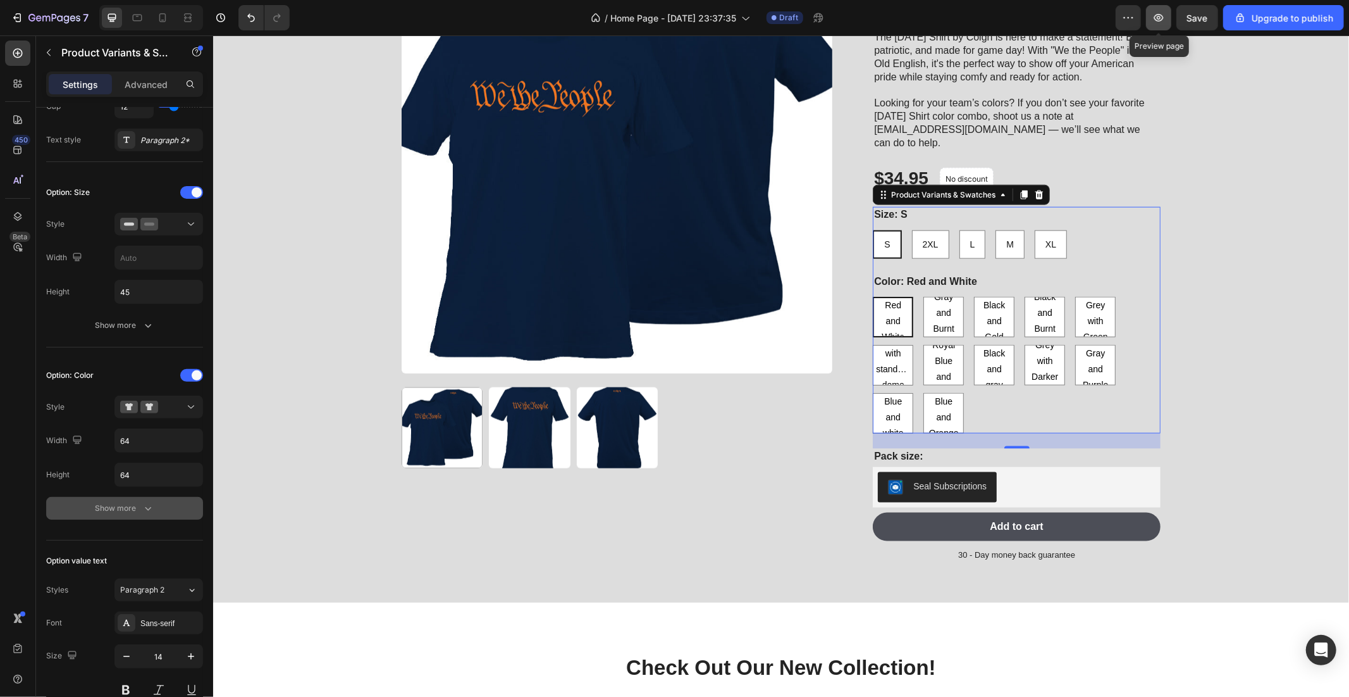
click at [1169, 14] on button "button" at bounding box center [1158, 17] width 25 height 25
click at [16, 11] on icon "button" at bounding box center [17, 17] width 13 height 13
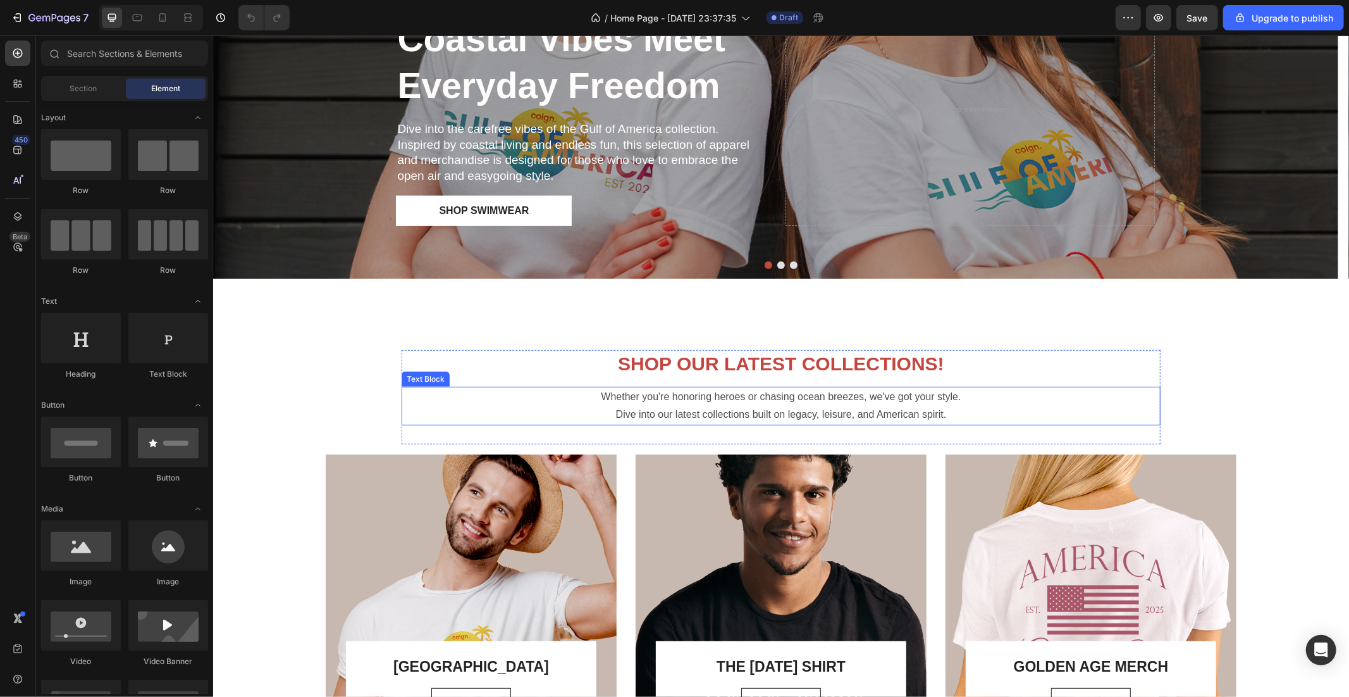
scroll to position [492, 0]
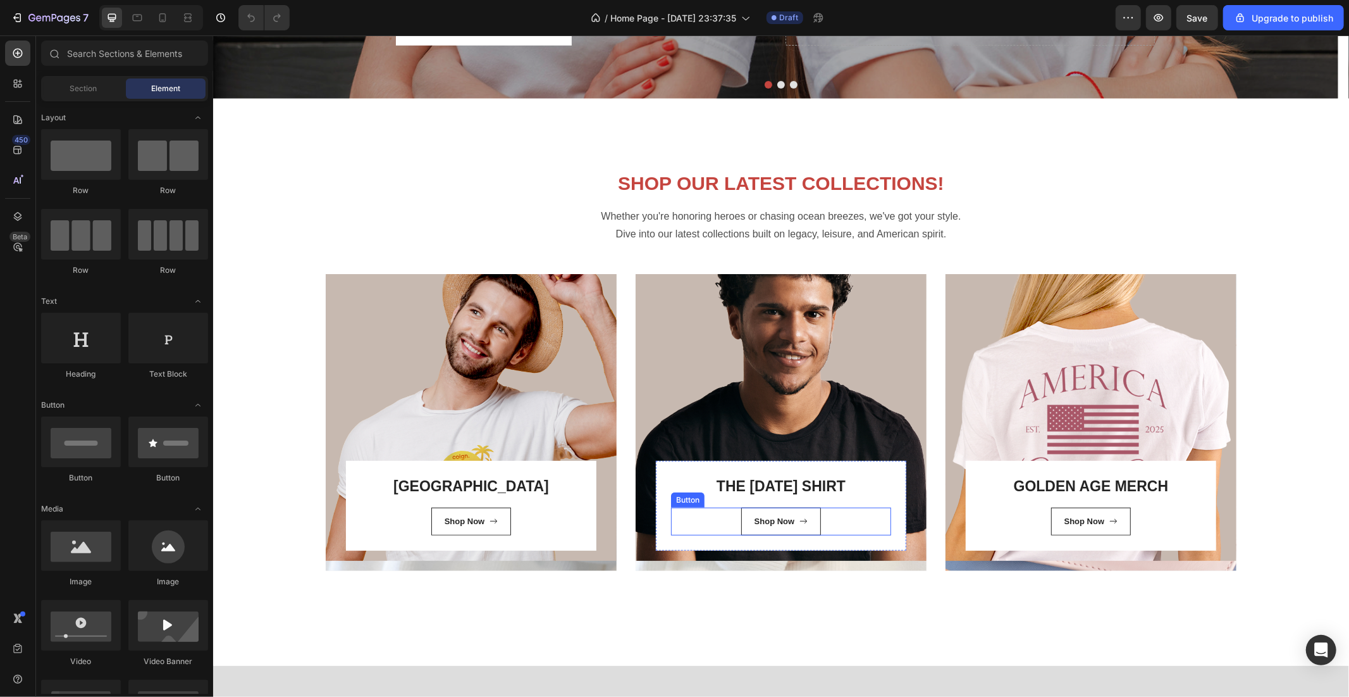
click at [853, 521] on div "Shop Now Button" at bounding box center [781, 521] width 220 height 28
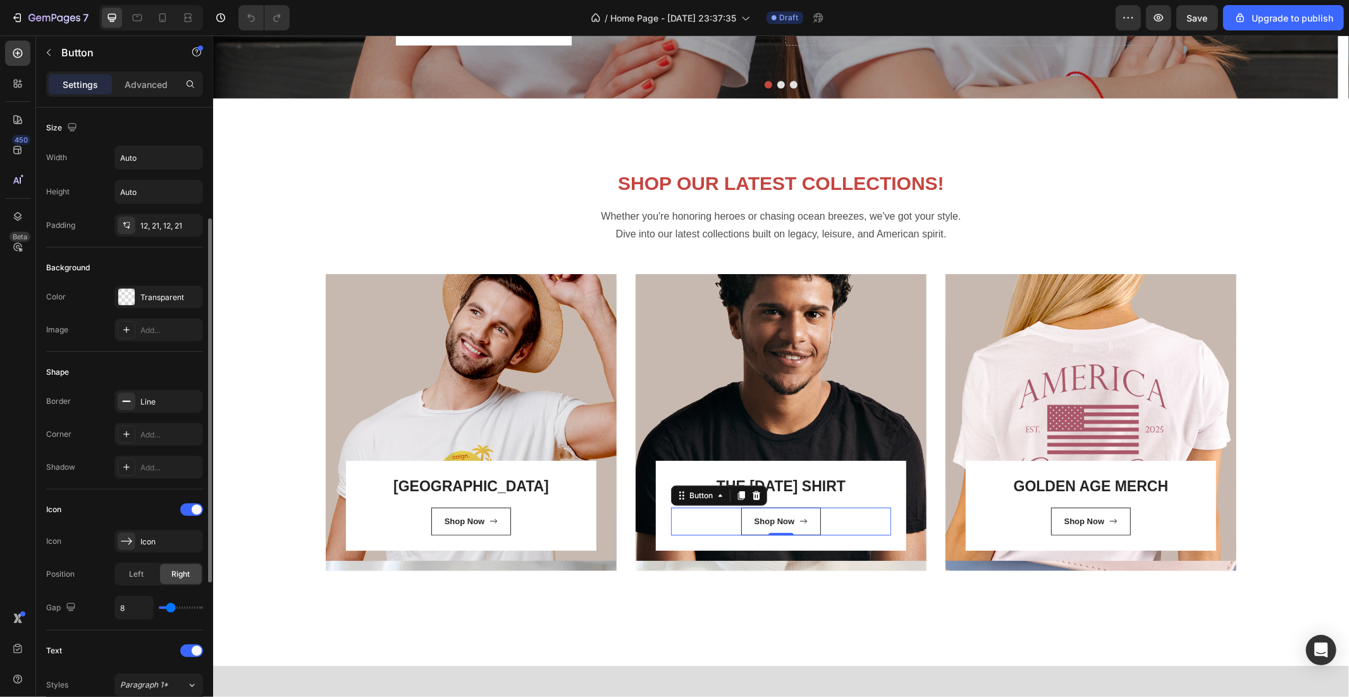
scroll to position [448, 0]
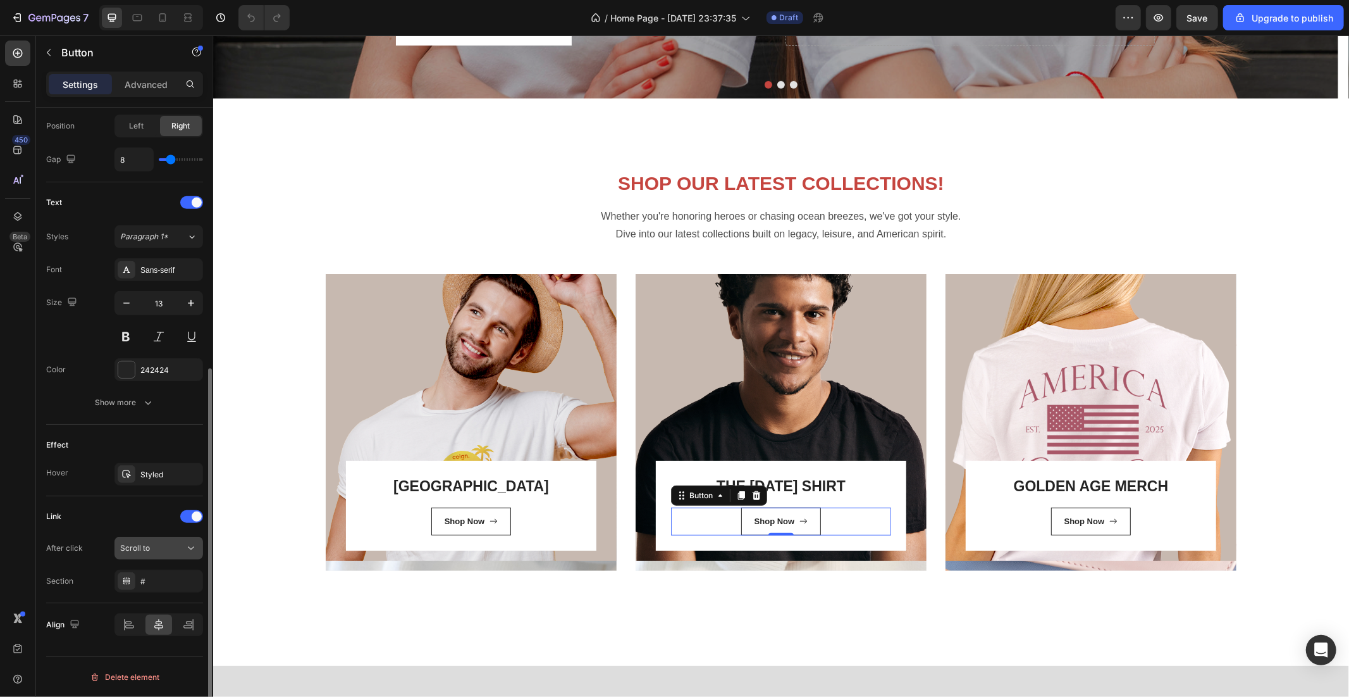
click at [149, 545] on div "Scroll to" at bounding box center [152, 547] width 65 height 11
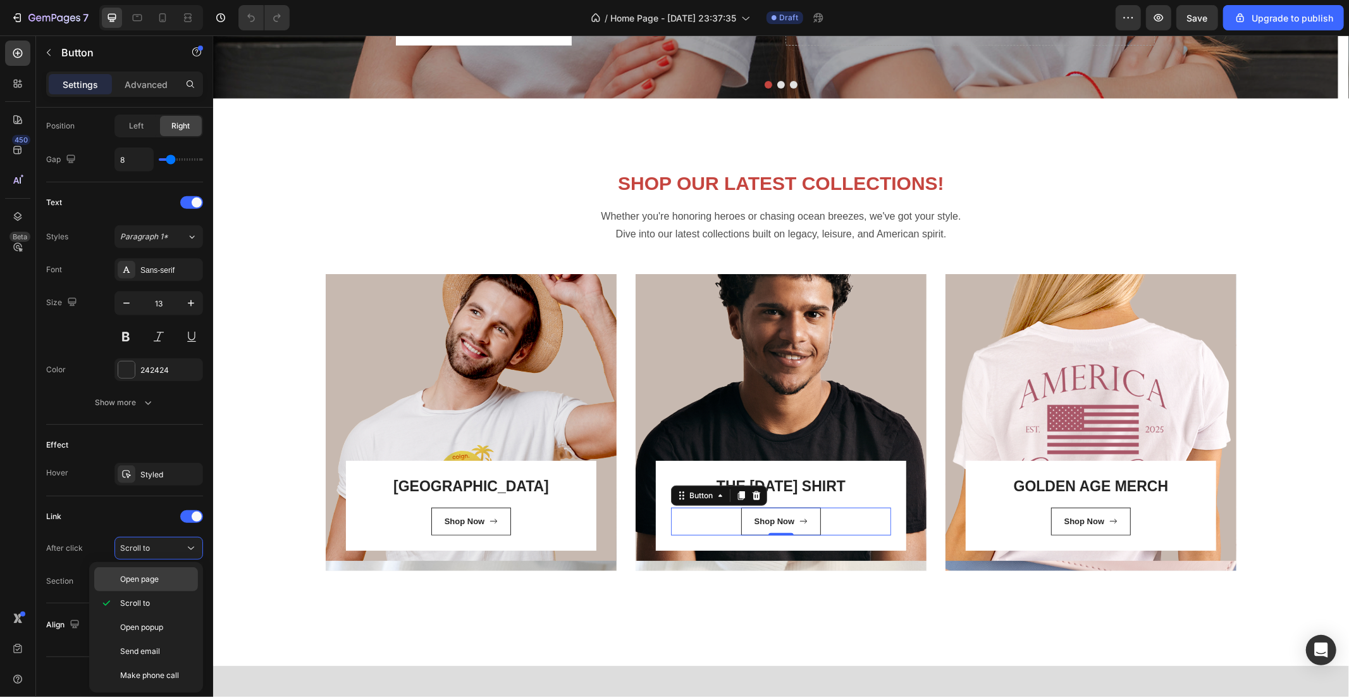
click at [143, 573] on span "Open page" at bounding box center [139, 578] width 39 height 11
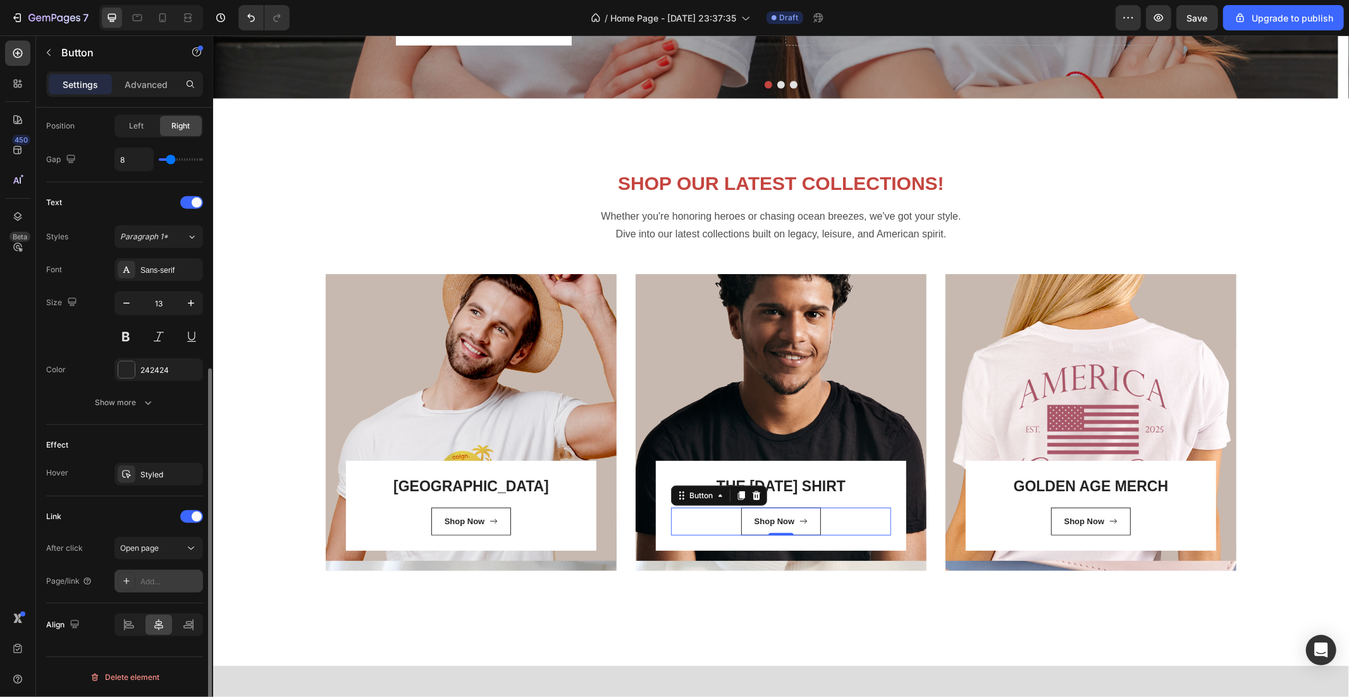
click at [149, 586] on div "Add..." at bounding box center [169, 581] width 59 height 11
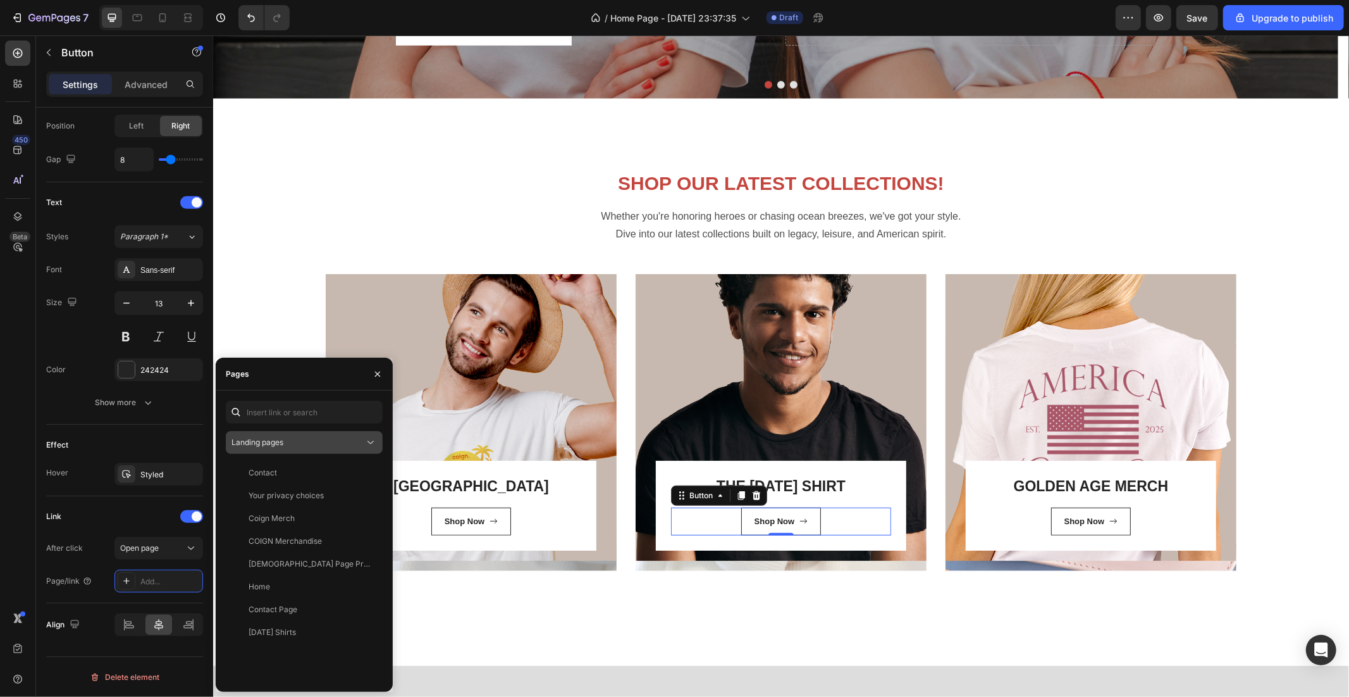
click at [294, 434] on button "Landing pages" at bounding box center [304, 442] width 157 height 23
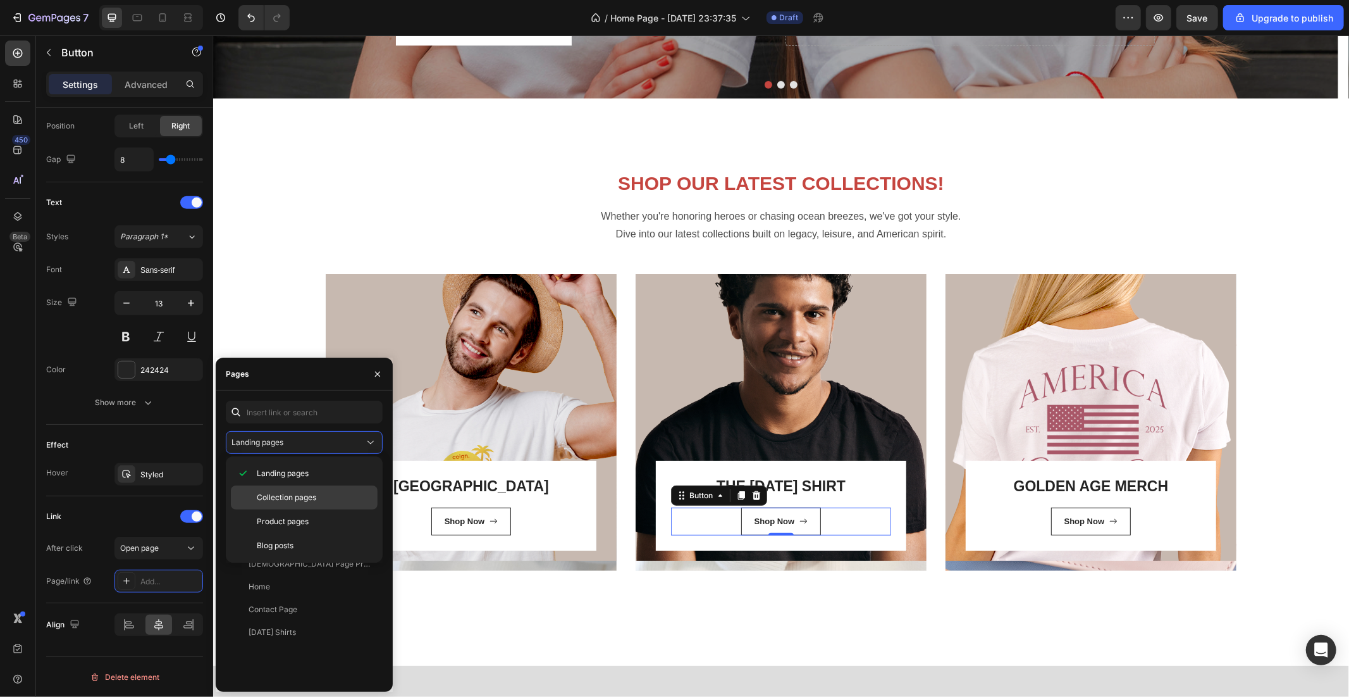
click at [283, 502] on span "Collection pages" at bounding box center [286, 497] width 59 height 11
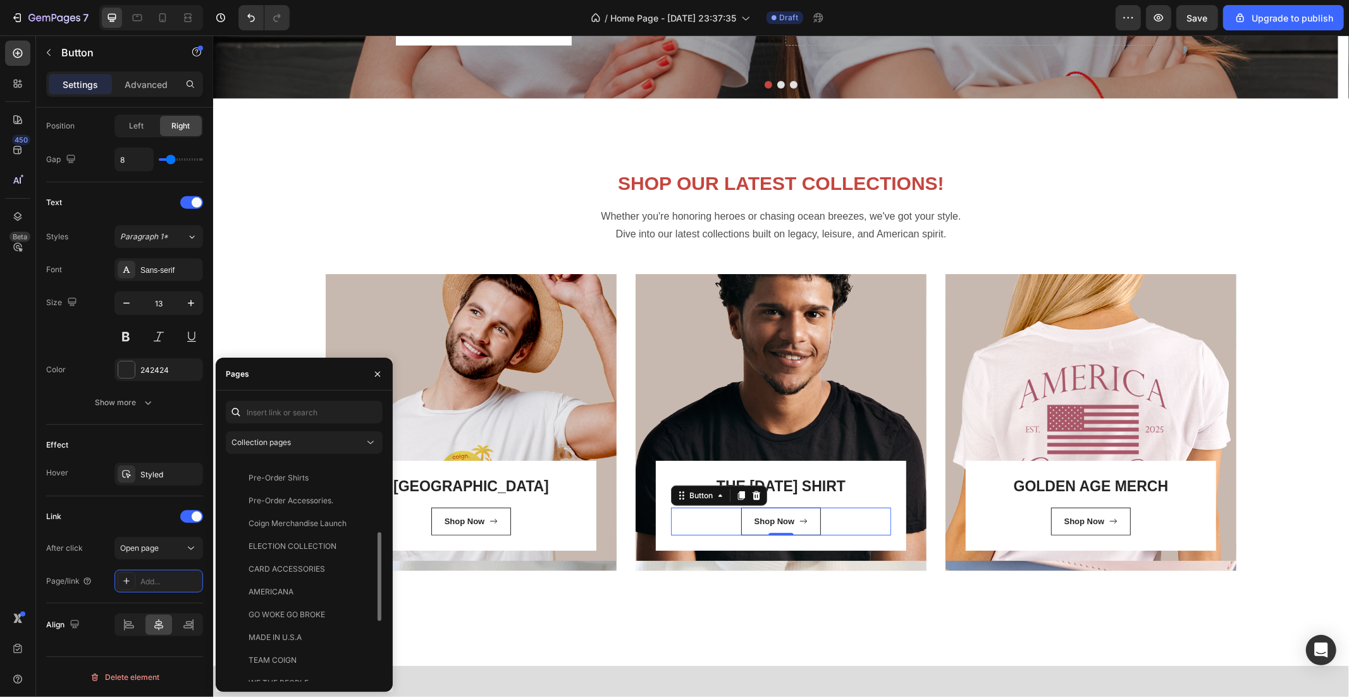
scroll to position [326, 0]
click at [296, 648] on div "Saturday Shirts" at bounding box center [272, 647] width 47 height 11
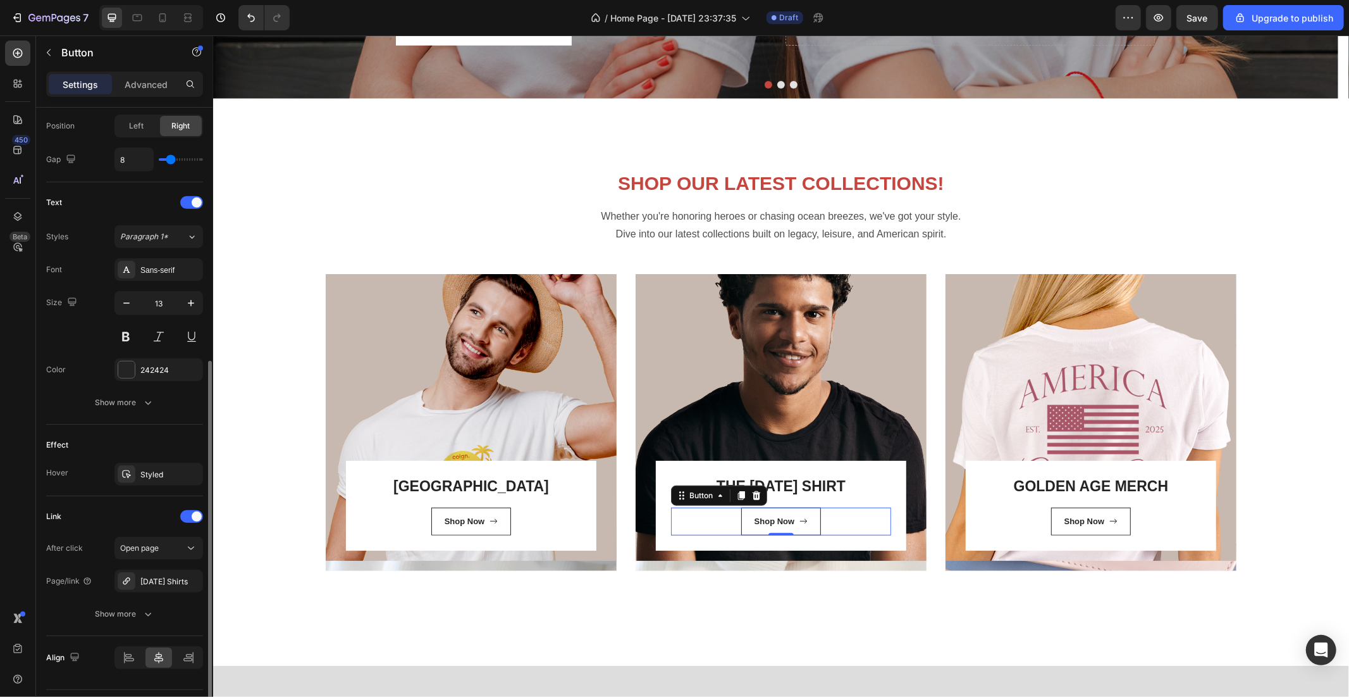
click at [116, 502] on div "Link After click Open page Page/link Saturday Shirts Show more" at bounding box center [124, 566] width 157 height 140
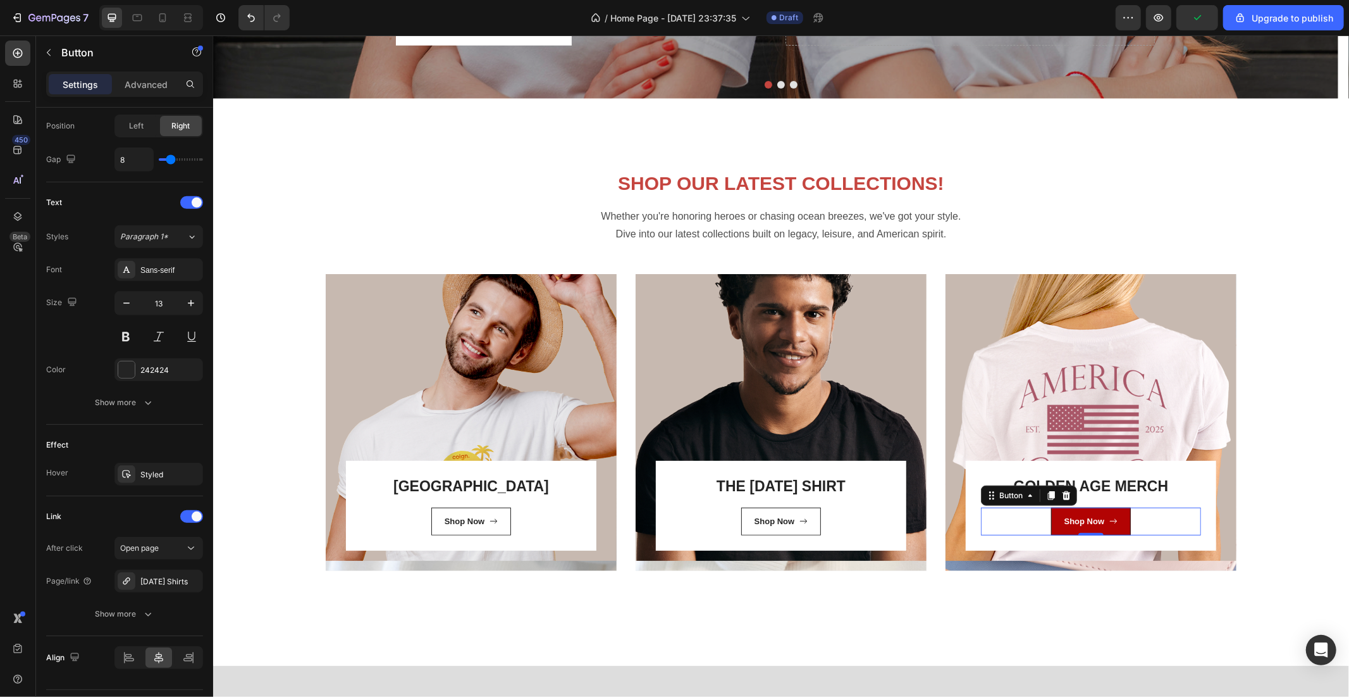
click at [1115, 516] on link "Shop Now" at bounding box center [1091, 521] width 80 height 28
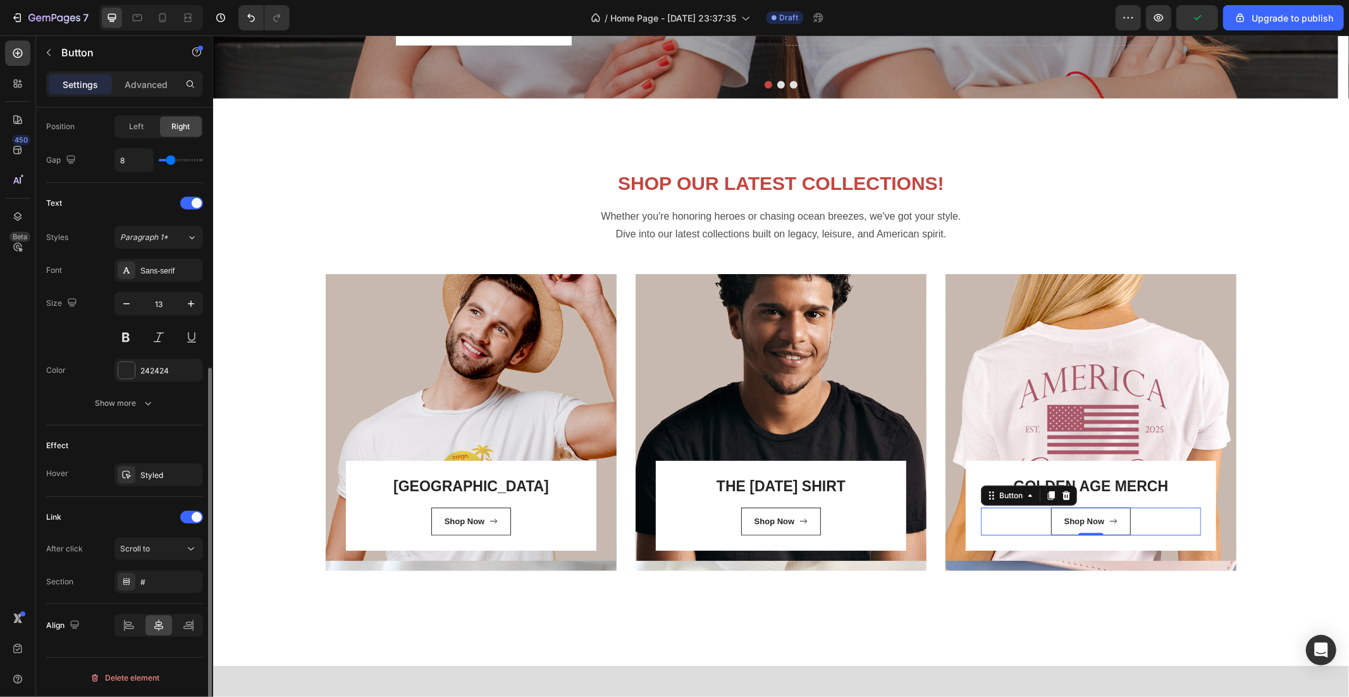
scroll to position [448, 0]
click at [150, 544] on div "Scroll to" at bounding box center [152, 547] width 65 height 11
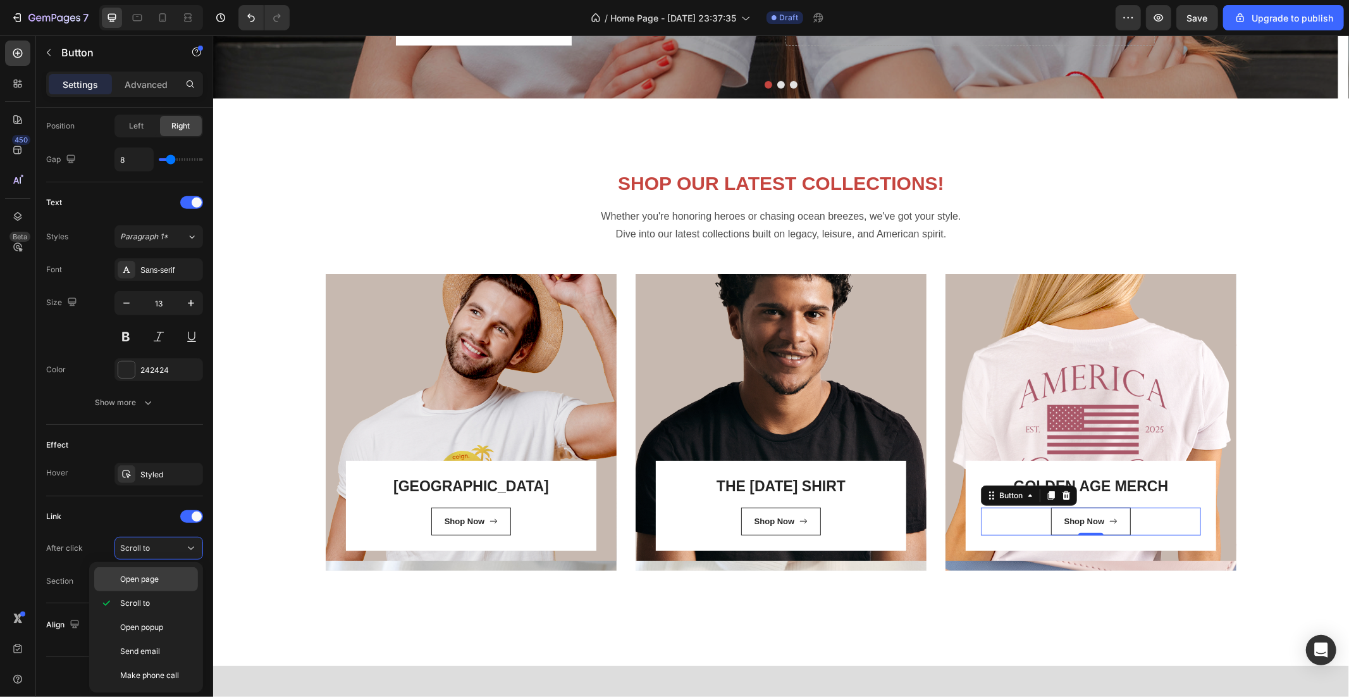
click at [160, 577] on p "Open page" at bounding box center [156, 578] width 72 height 11
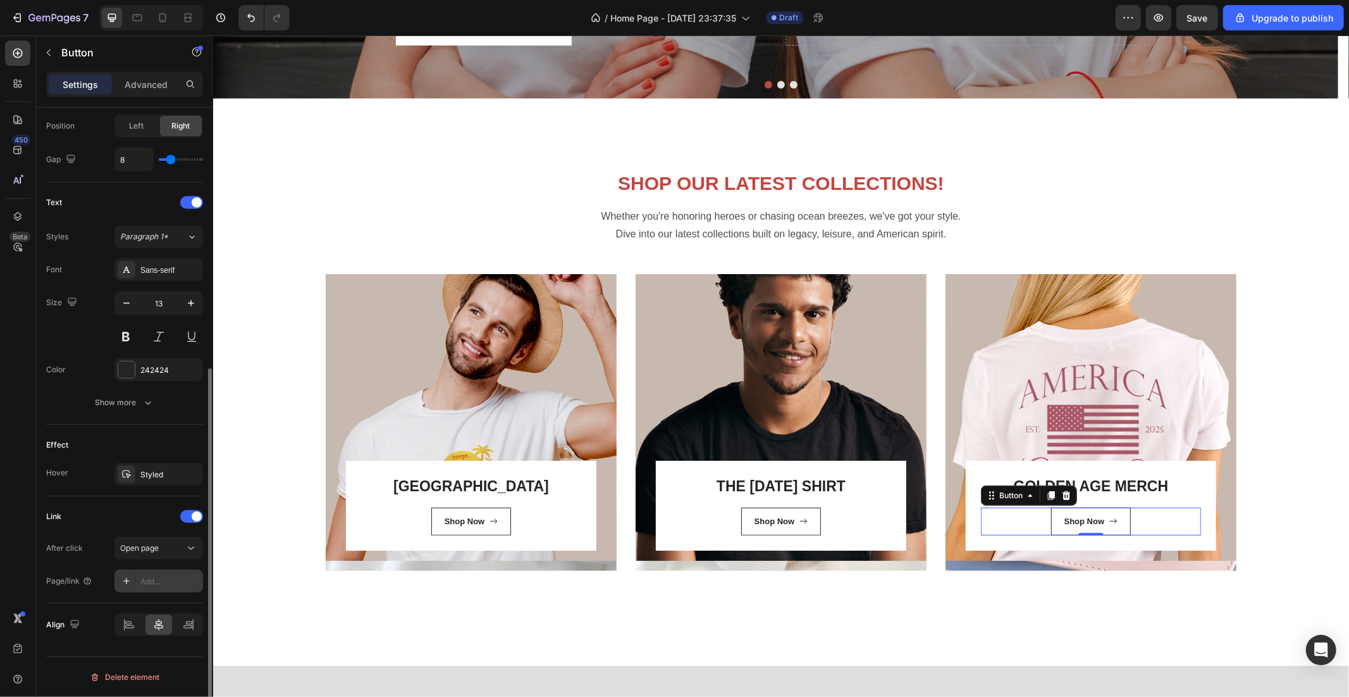
click at [160, 585] on div "Add..." at bounding box center [169, 581] width 59 height 11
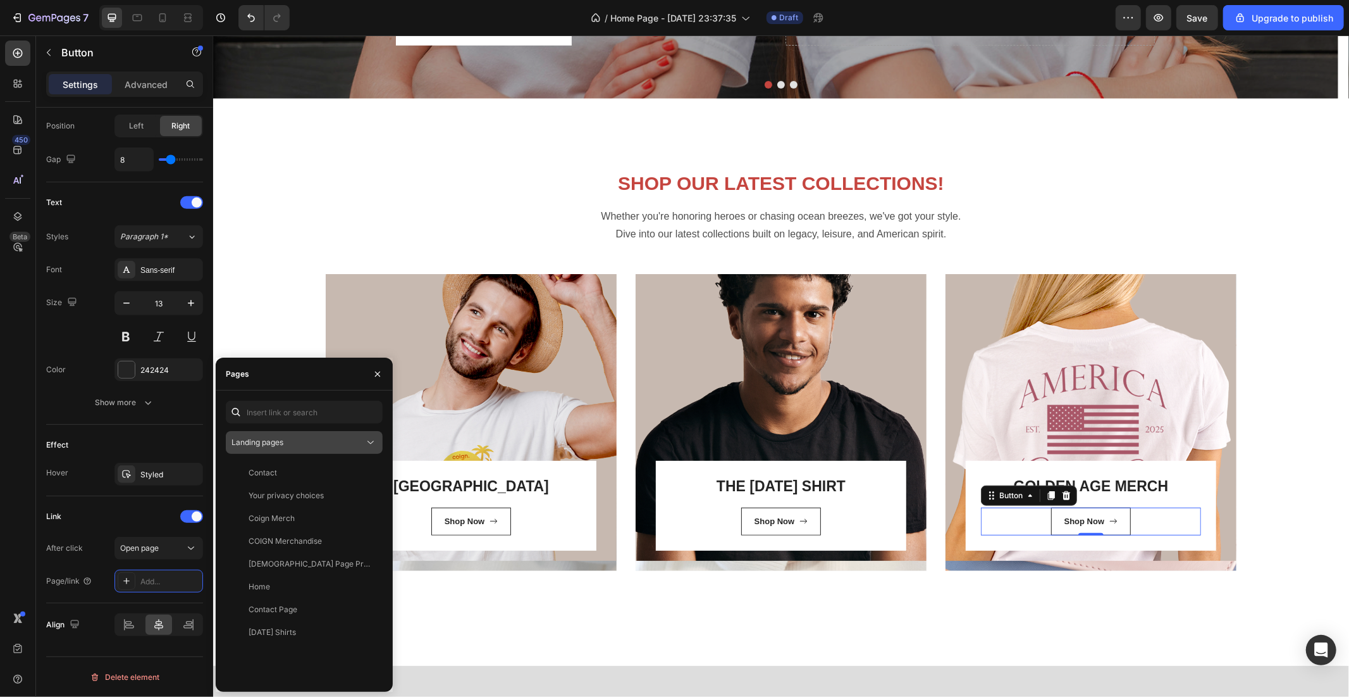
click at [283, 435] on button "Landing pages" at bounding box center [304, 442] width 157 height 23
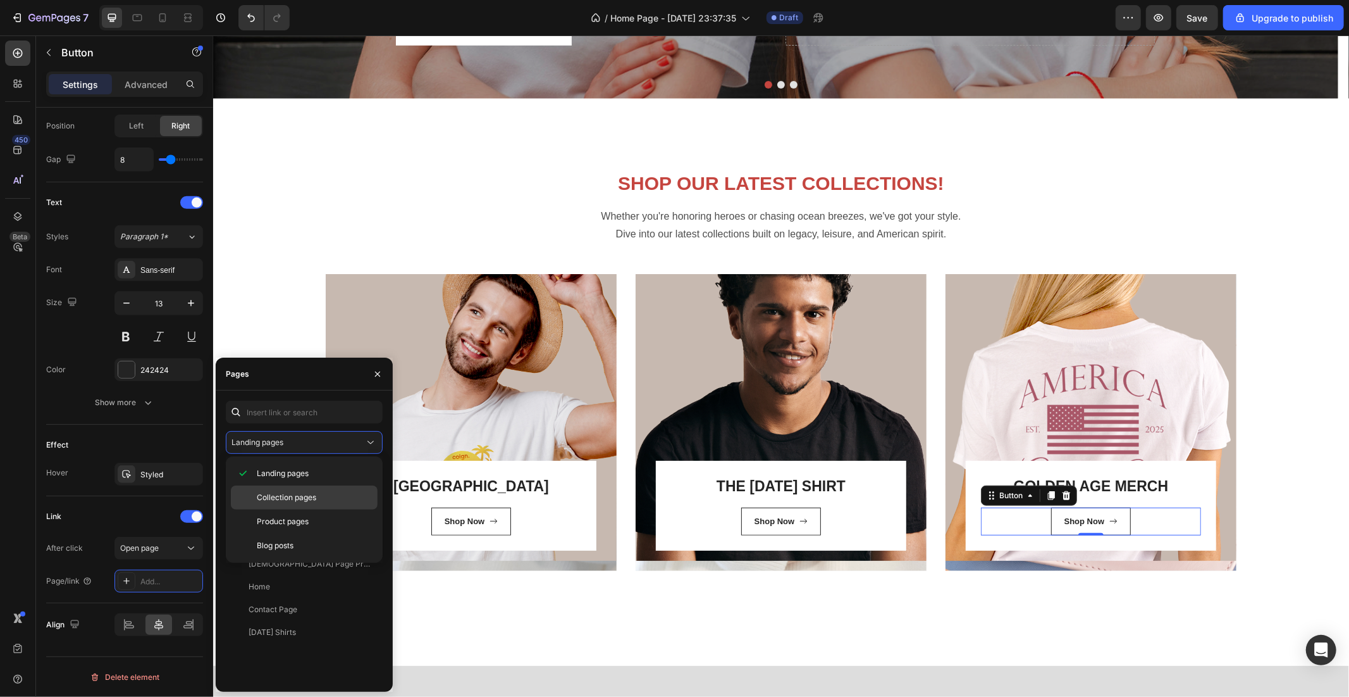
click at [275, 492] on span "Collection pages" at bounding box center [286, 497] width 59 height 11
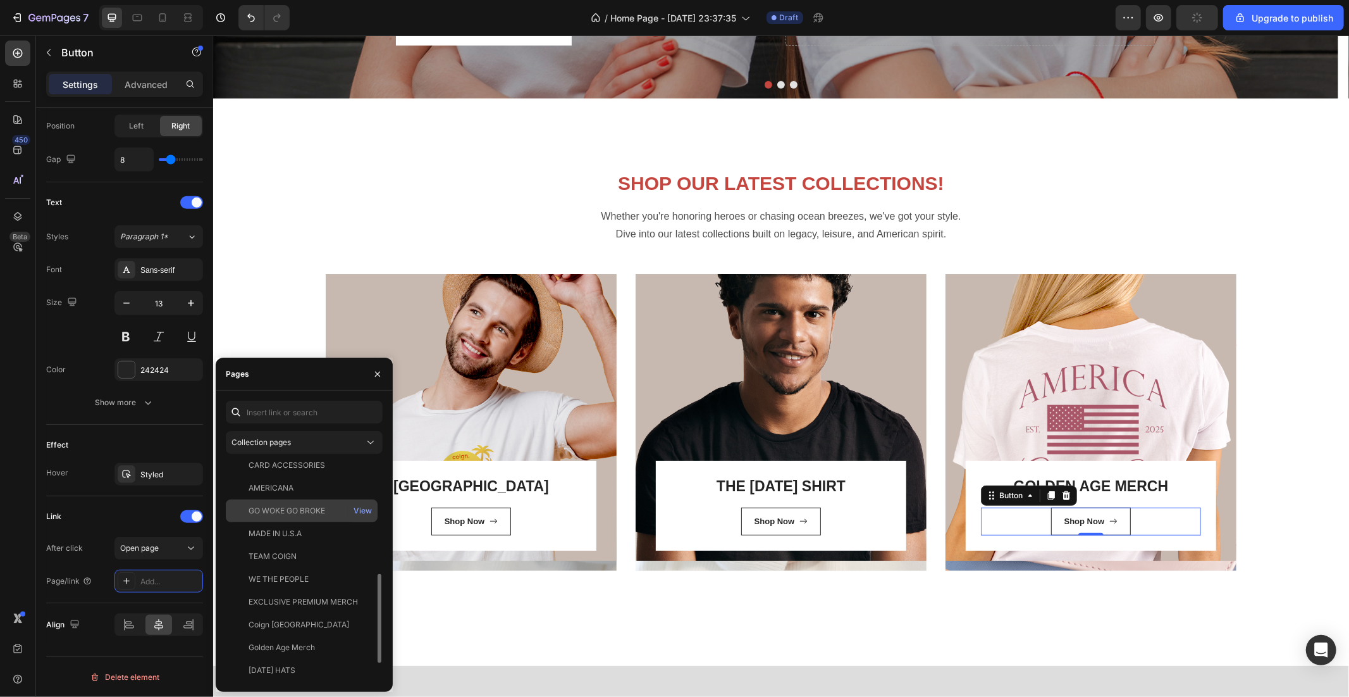
scroll to position [326, 0]
click at [286, 598] on div "Golden Age Merch" at bounding box center [282, 602] width 66 height 11
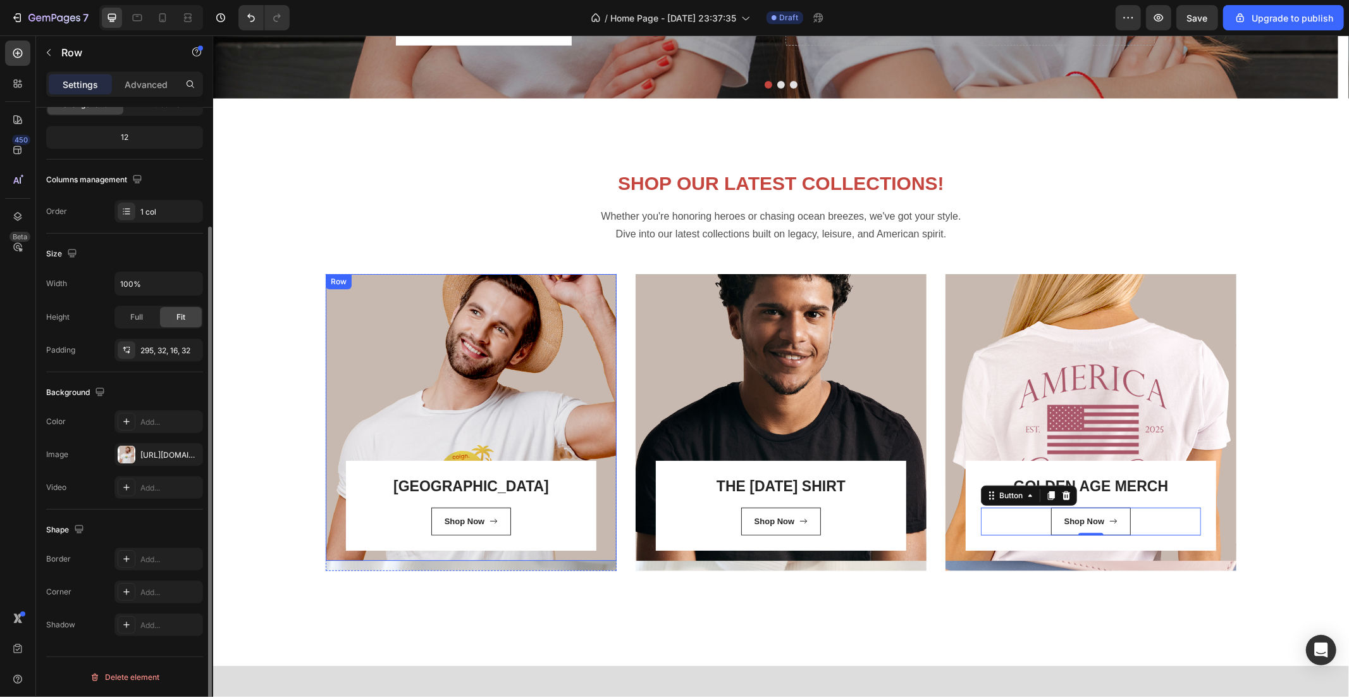
click at [461, 319] on div "GULF OF AMERICA Heading Shop Now Button Row Row" at bounding box center [470, 416] width 291 height 286
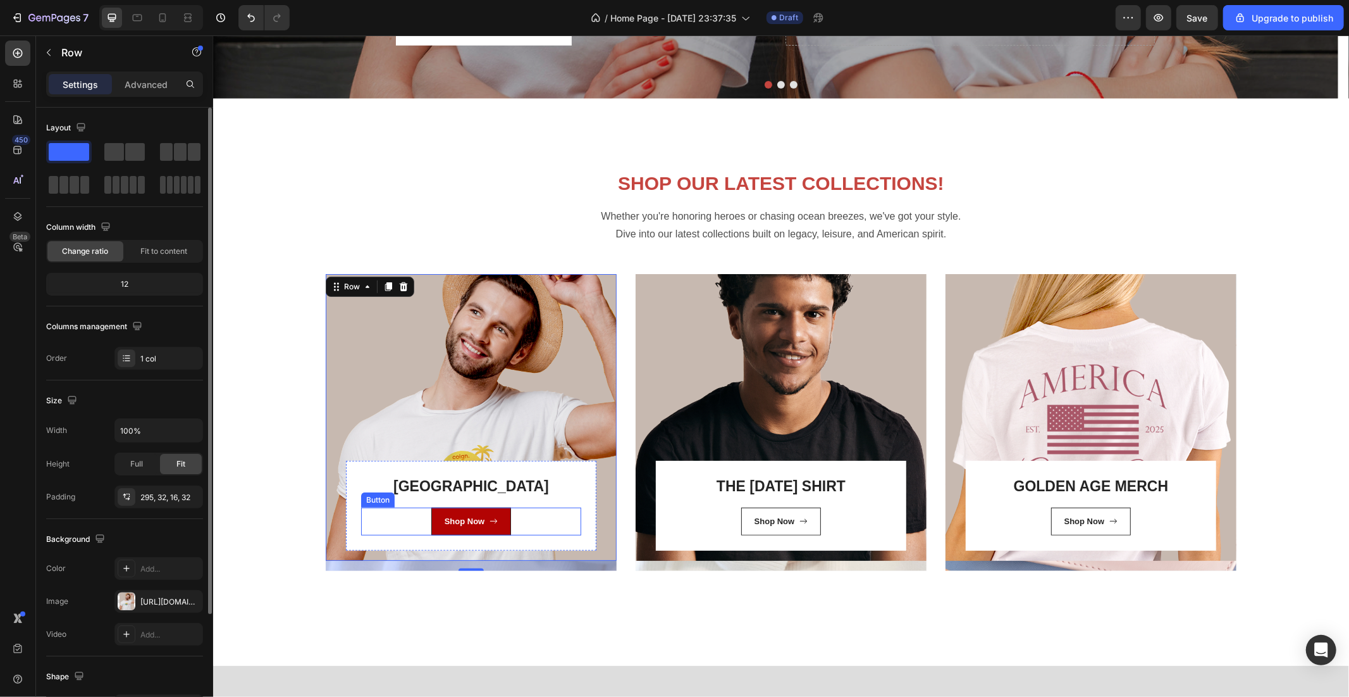
click at [494, 513] on link "Shop Now" at bounding box center [471, 521] width 80 height 28
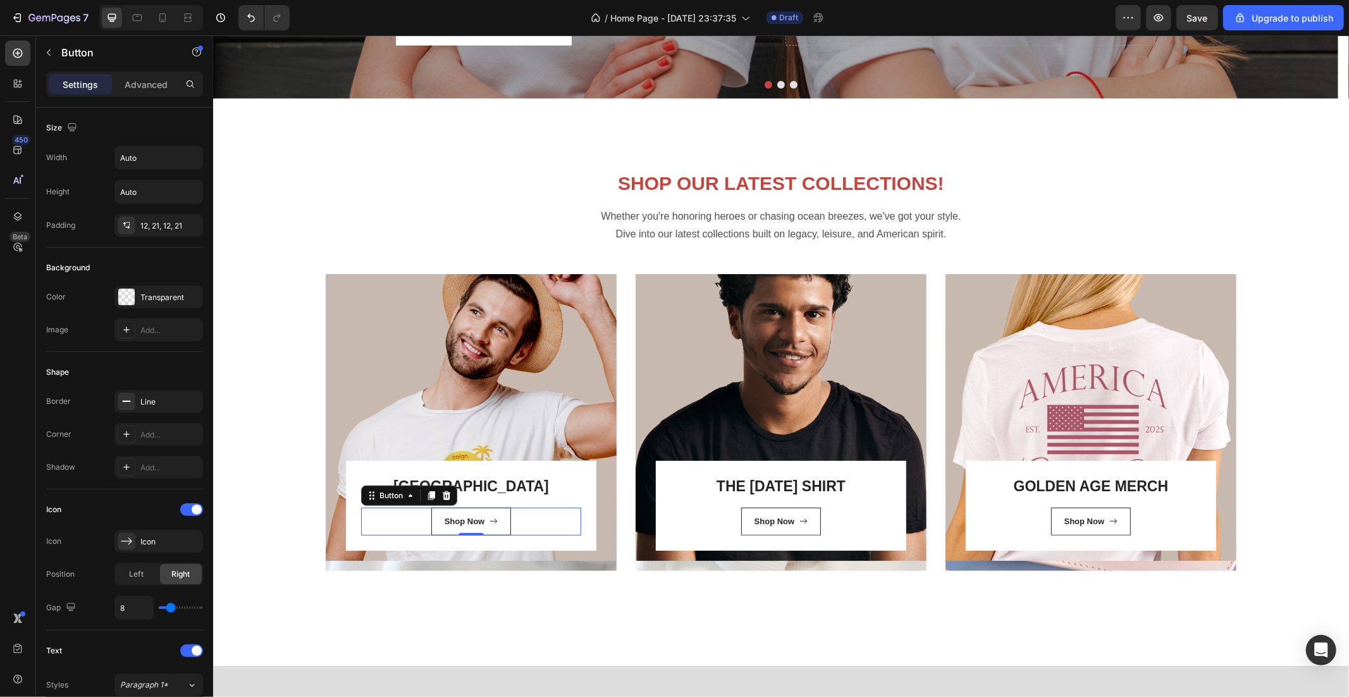
scroll to position [421, 0]
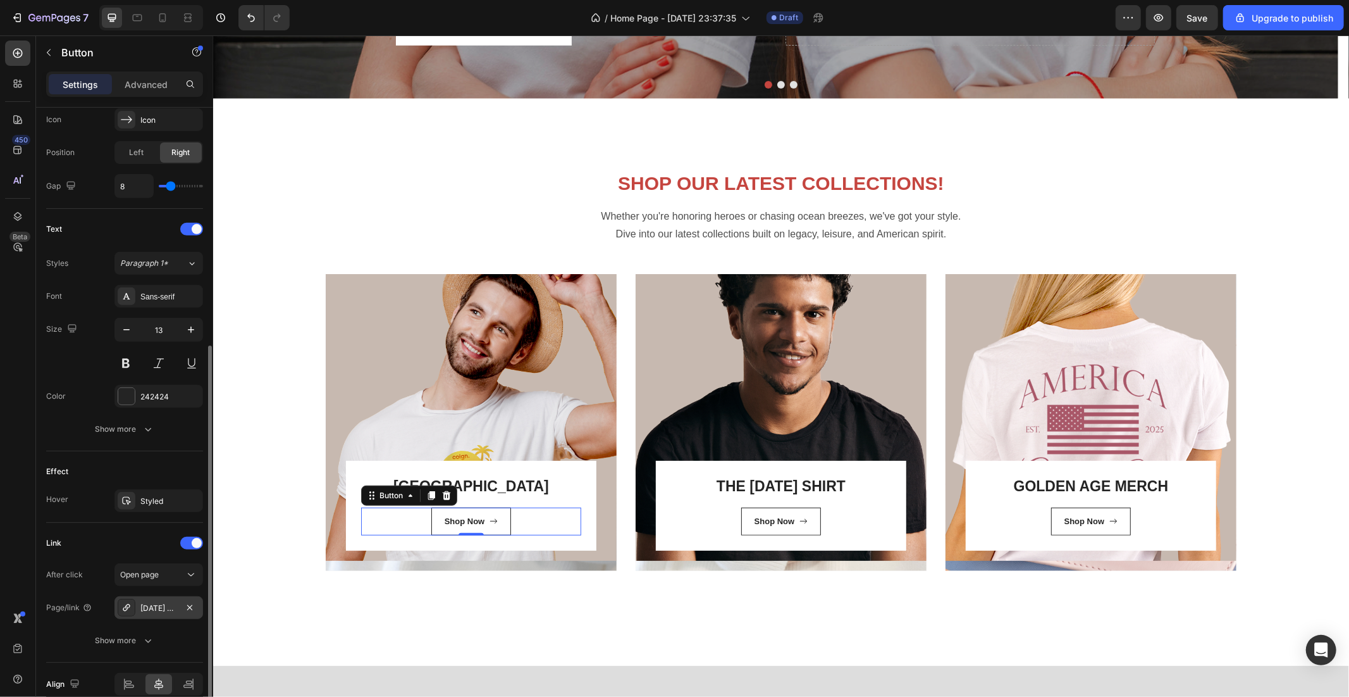
click at [157, 604] on div "Saturday Shirts" at bounding box center [158, 607] width 37 height 11
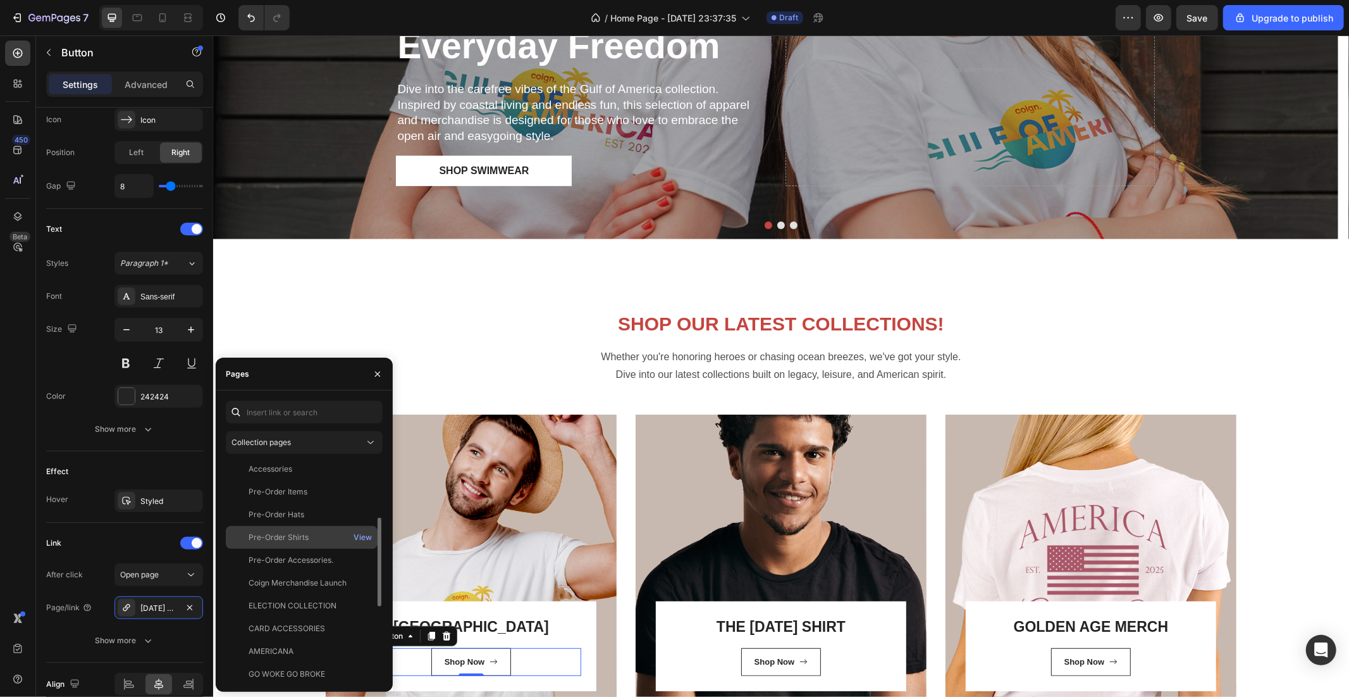
scroll to position [326, 0]
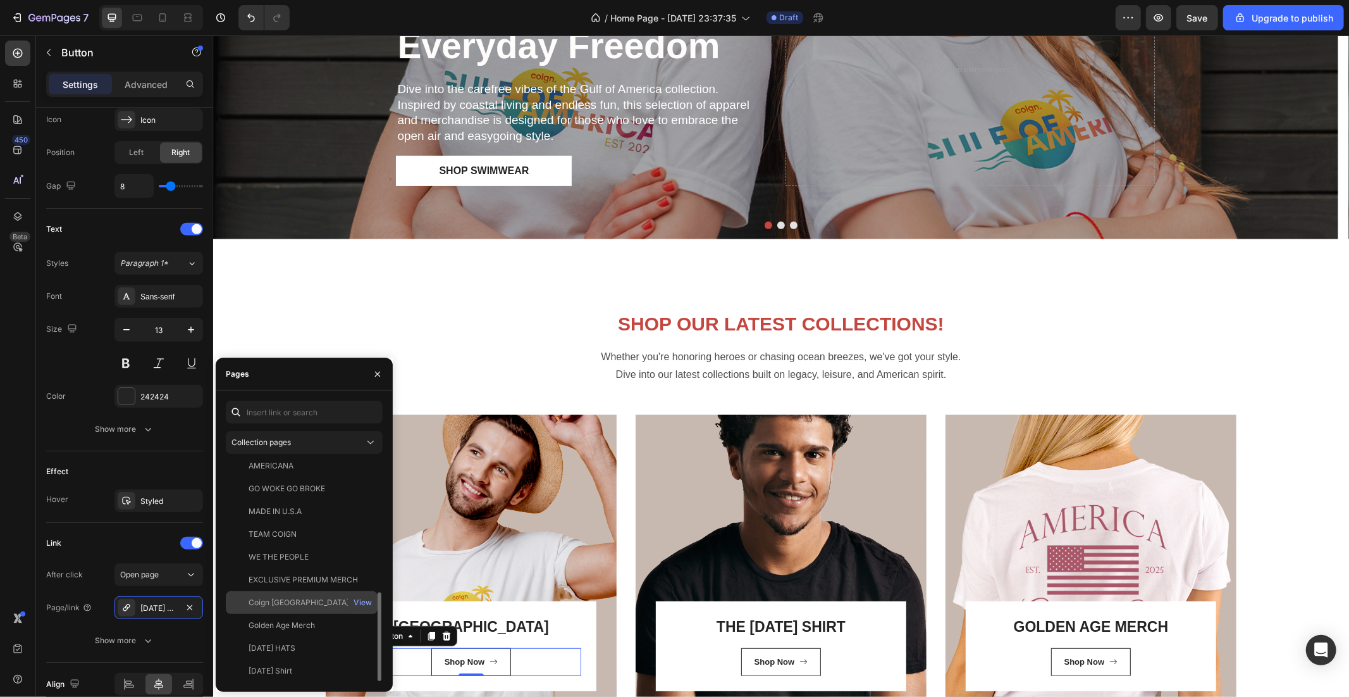
click at [283, 614] on div "Coign Gulf of America View" at bounding box center [302, 625] width 152 height 23
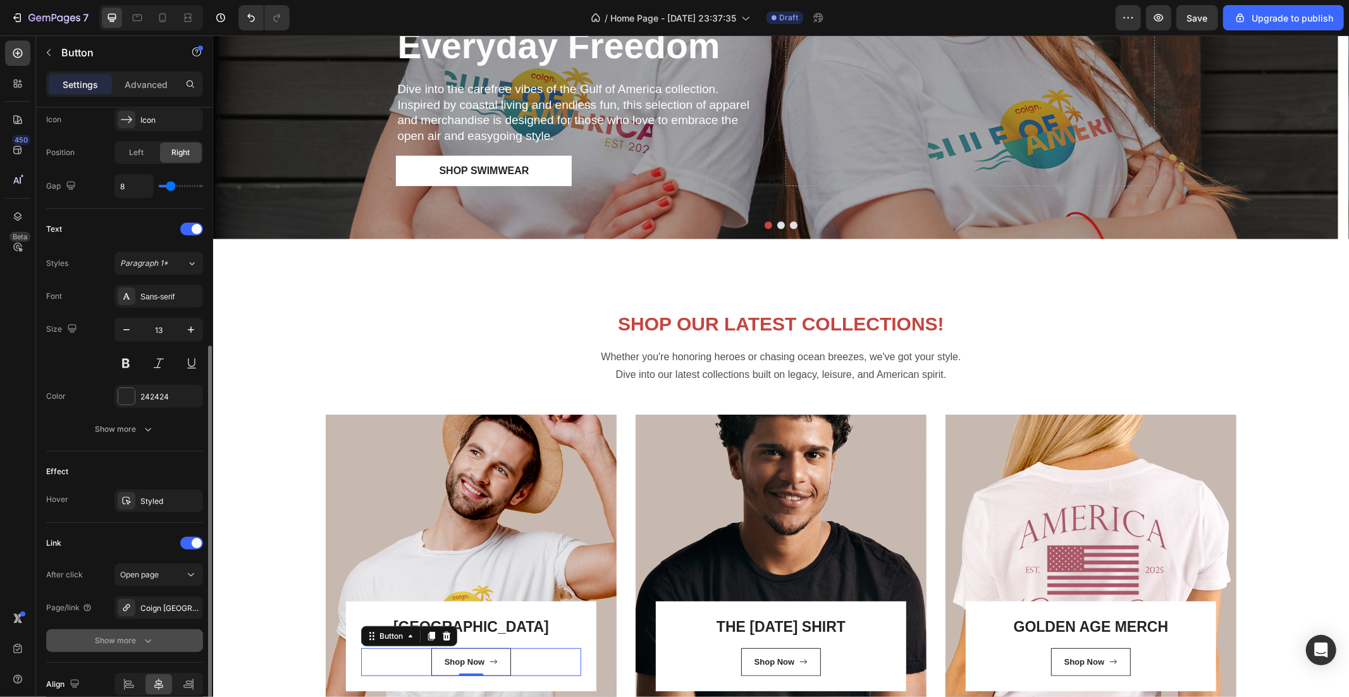
click at [183, 650] on button "Show more" at bounding box center [124, 640] width 157 height 23
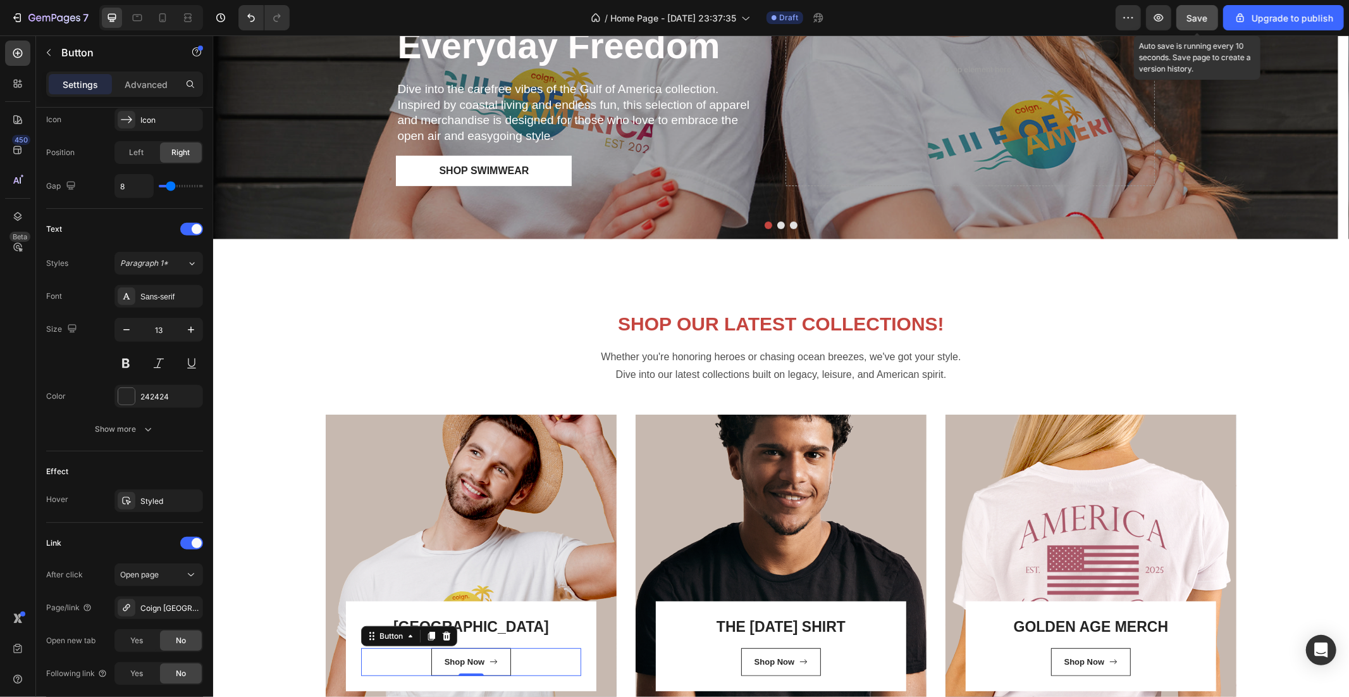
click at [1205, 16] on span "Save" at bounding box center [1197, 18] width 21 height 11
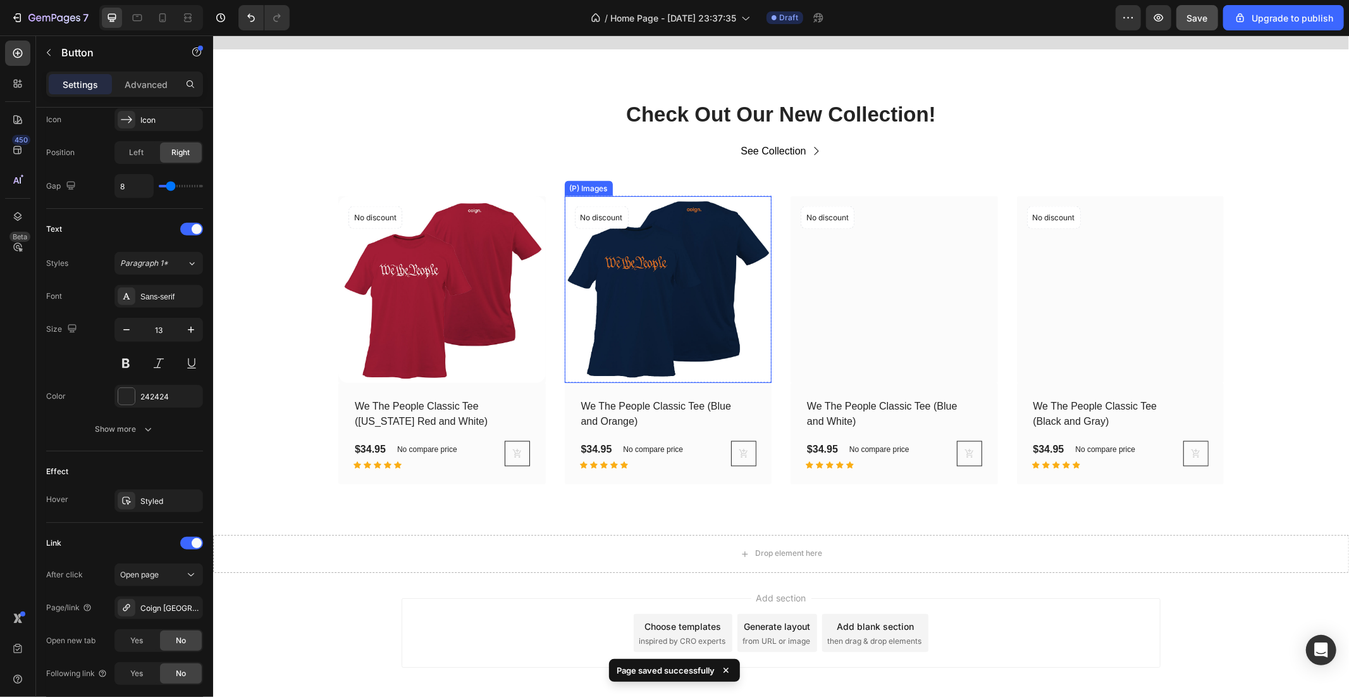
scroll to position [1793, 0]
